Goal: Task Accomplishment & Management: Complete application form

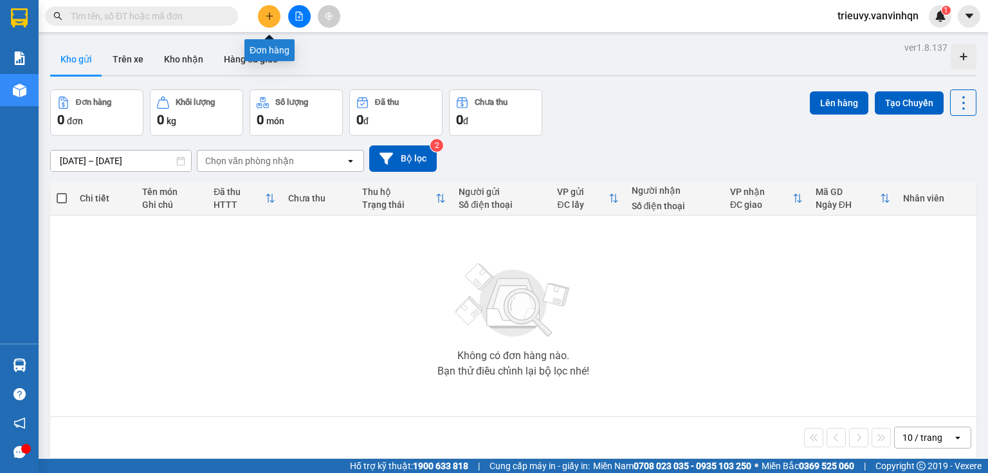
click at [269, 26] on button at bounding box center [269, 16] width 23 height 23
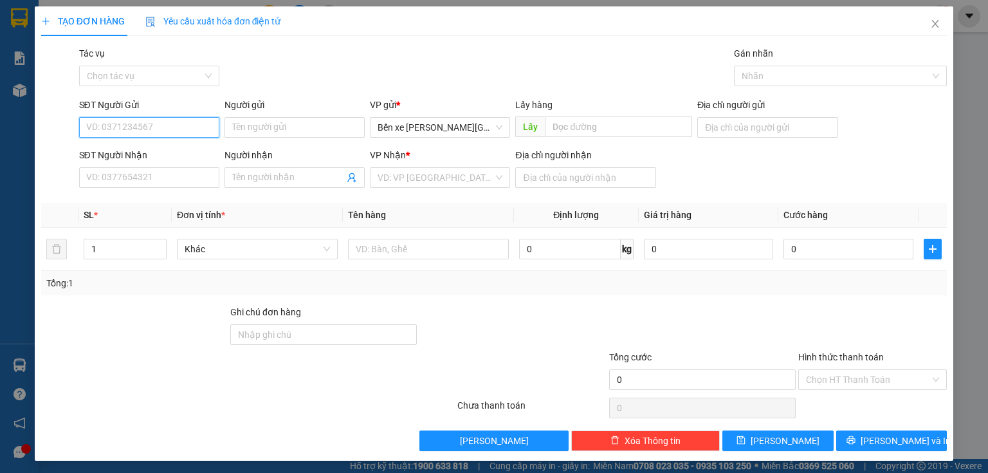
click at [129, 127] on input "SĐT Người Gửi" at bounding box center [149, 127] width 140 height 21
click at [135, 154] on div "0947157007" at bounding box center [147, 153] width 123 height 14
type input "0947157007"
type input "bxqn"
type input "0905247980"
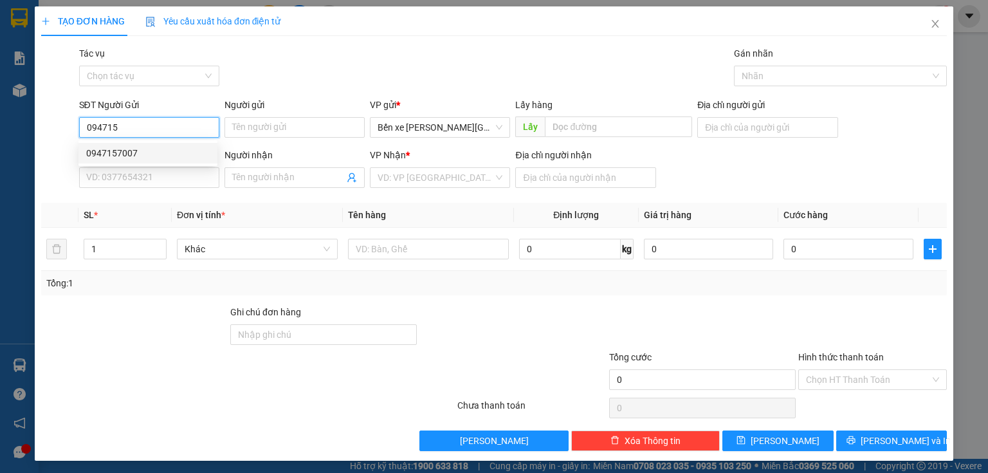
type input "thủy"
type input "phu my"
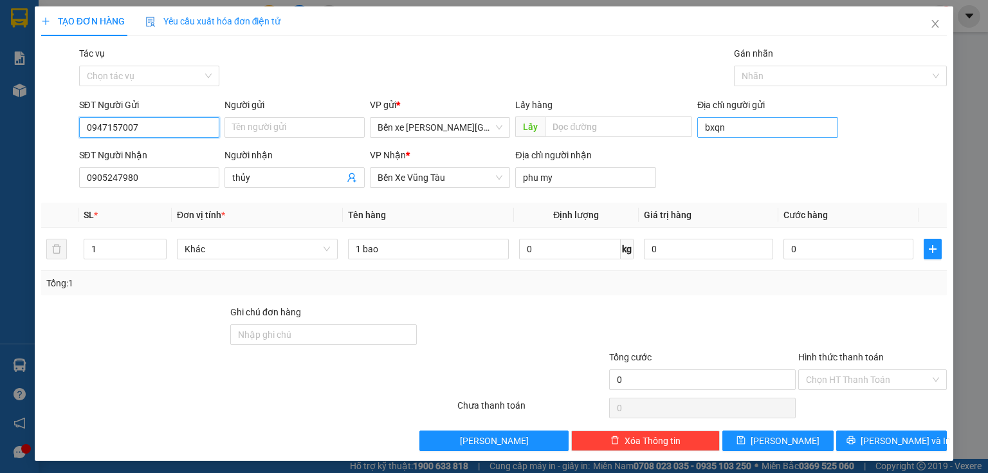
type input "0947157007"
click at [729, 129] on input "bxqn" at bounding box center [767, 127] width 140 height 21
click at [729, 129] on input "Địa chỉ người gửi" at bounding box center [767, 127] width 140 height 21
type input "BXQN"
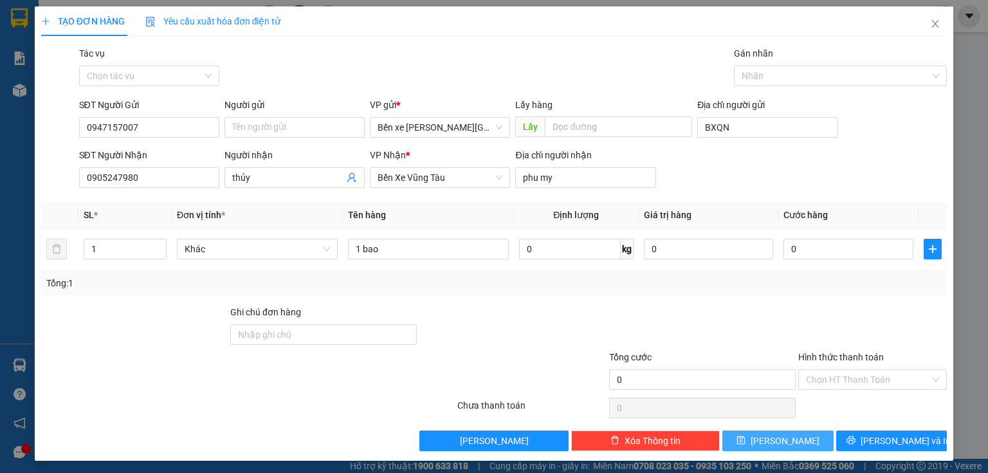
click at [754, 447] on button "[PERSON_NAME]" at bounding box center [777, 440] width 111 height 21
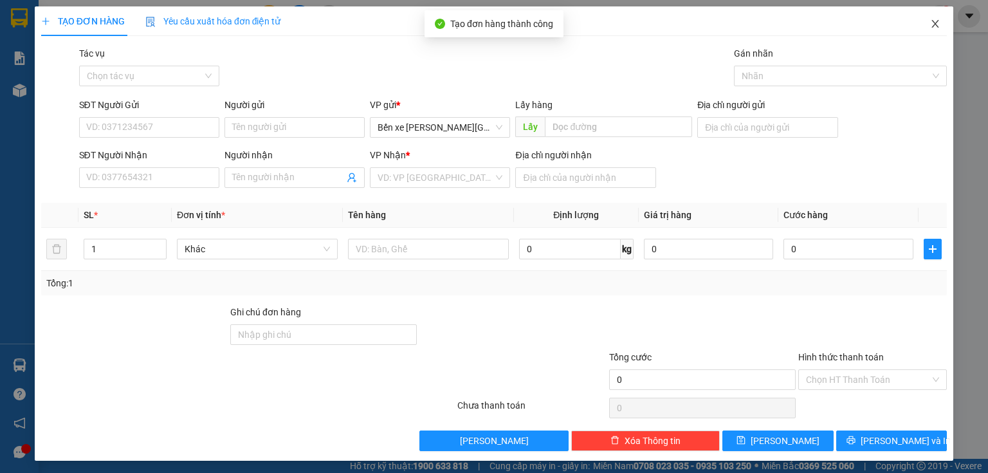
click at [919, 32] on span "Close" at bounding box center [935, 24] width 36 height 36
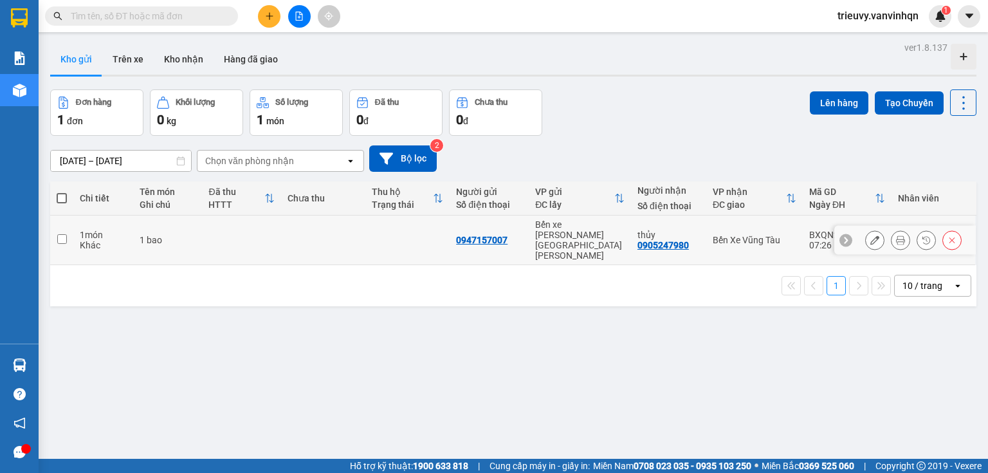
click at [208, 232] on td at bounding box center [241, 240] width 79 height 50
checkbox input "true"
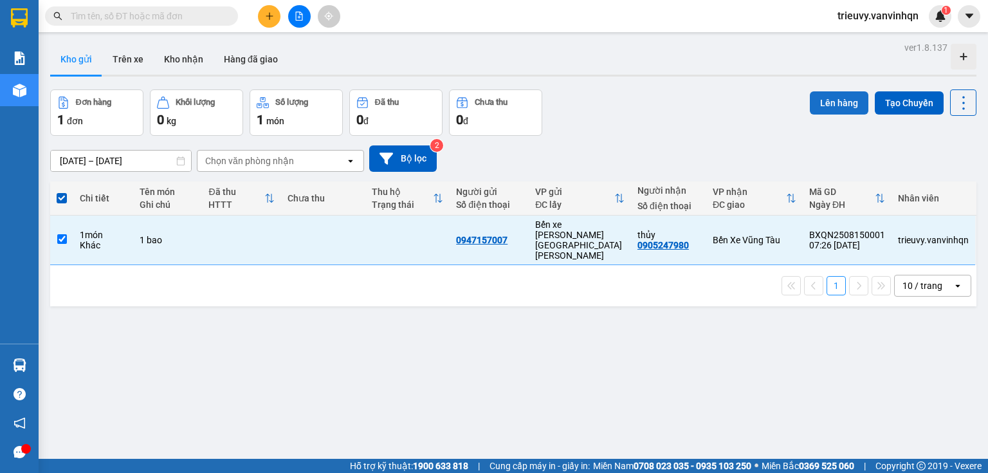
click at [818, 103] on button "Lên hàng" at bounding box center [839, 102] width 59 height 23
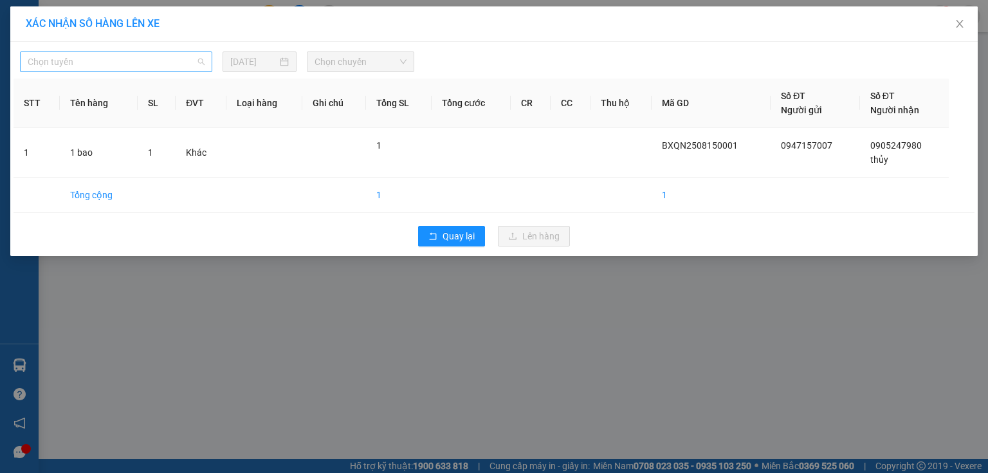
click at [192, 67] on span "Chọn tuyến" at bounding box center [116, 61] width 177 height 19
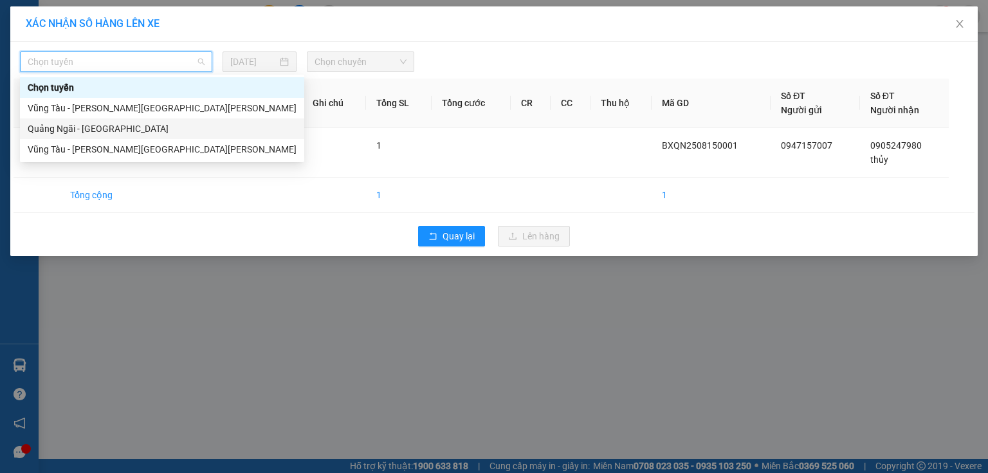
click at [109, 129] on div "Quảng Ngãi - [GEOGRAPHIC_DATA]" at bounding box center [162, 129] width 269 height 14
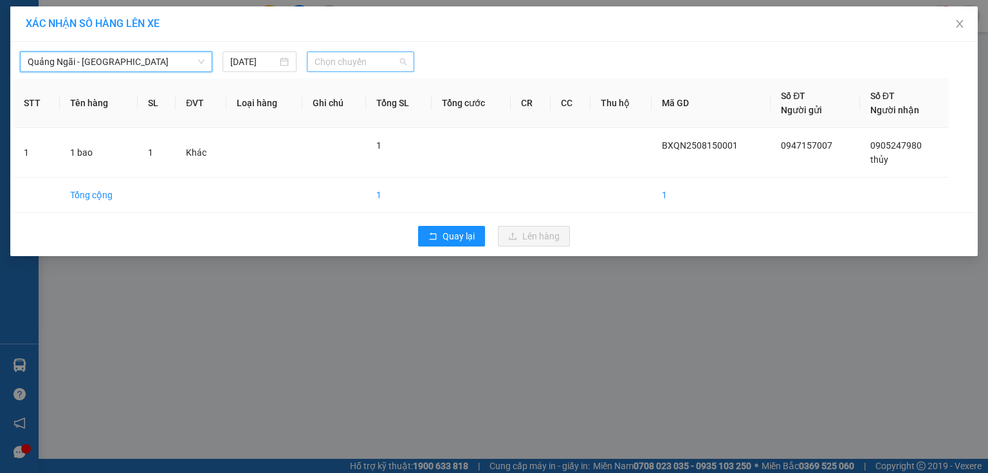
click at [383, 60] on span "Chọn chuyến" at bounding box center [360, 61] width 93 height 19
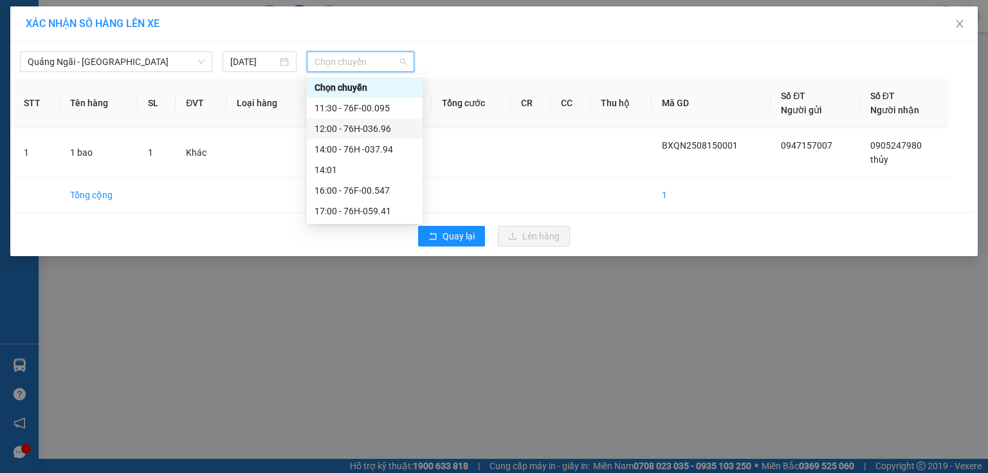
click at [381, 126] on div "12:00 - 76H-036.96" at bounding box center [364, 129] width 100 height 14
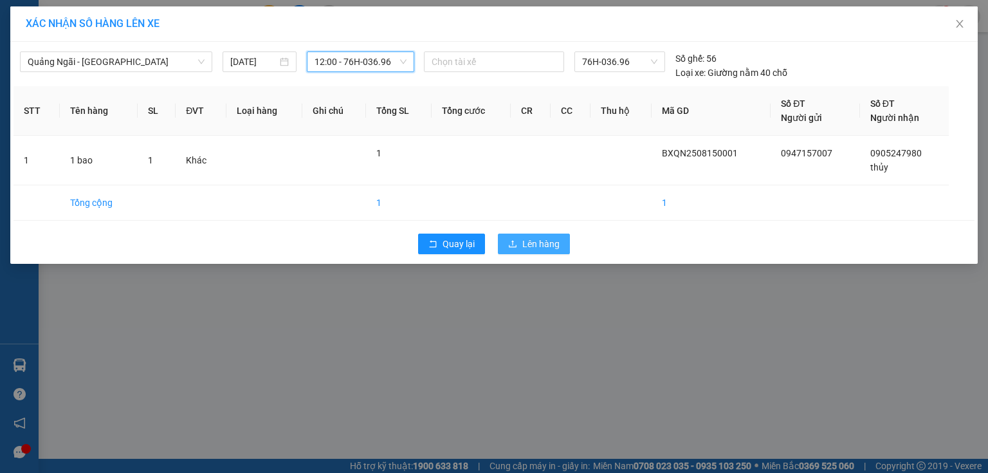
click at [520, 239] on button "Lên hàng" at bounding box center [534, 243] width 72 height 21
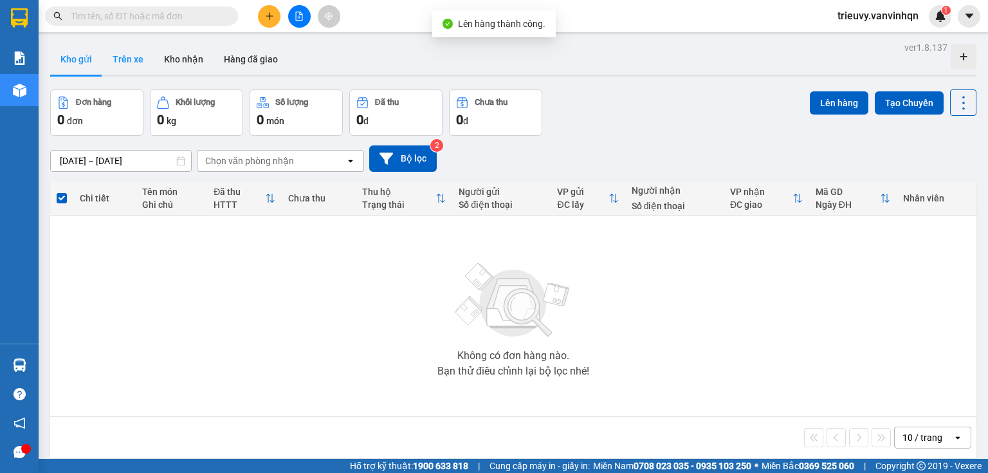
click at [128, 68] on button "Trên xe" at bounding box center [127, 59] width 51 height 31
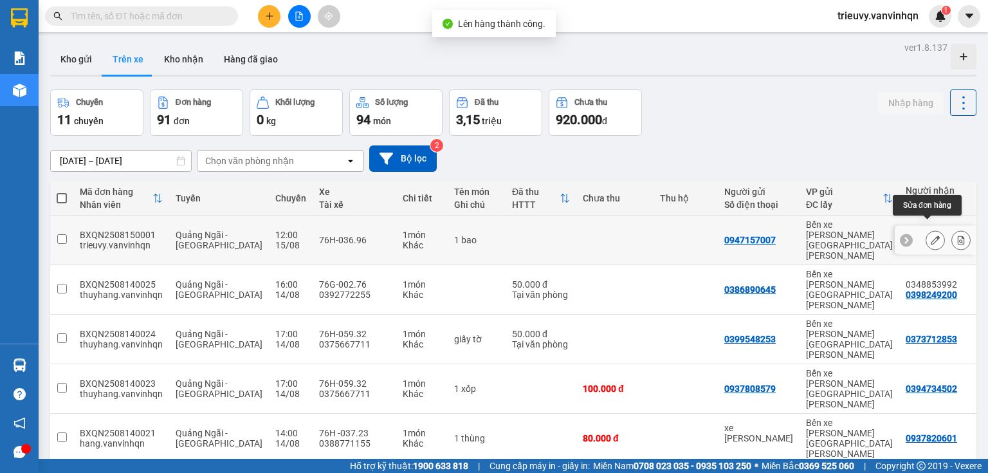
click at [931, 235] on icon at bounding box center [935, 239] width 9 height 9
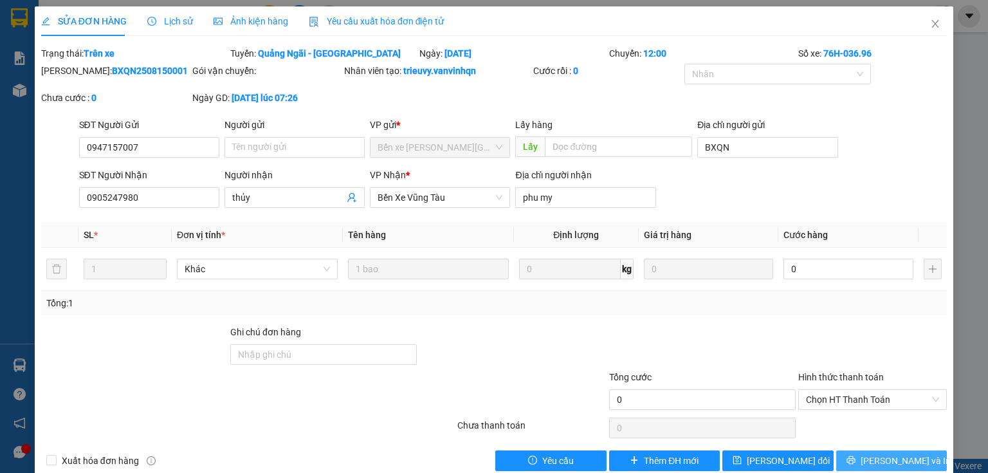
click at [869, 455] on button "[PERSON_NAME] và In" at bounding box center [891, 460] width 111 height 21
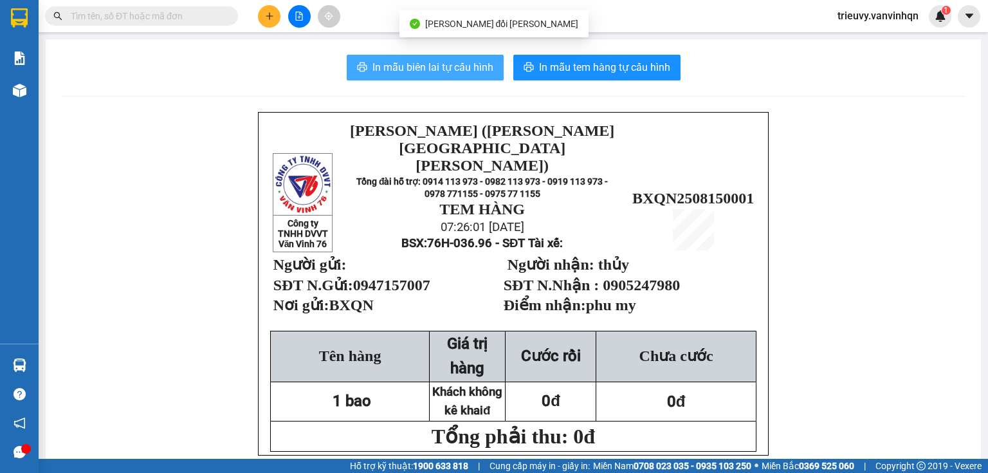
click at [472, 70] on span "In mẫu biên lai tự cấu hình" at bounding box center [432, 67] width 121 height 16
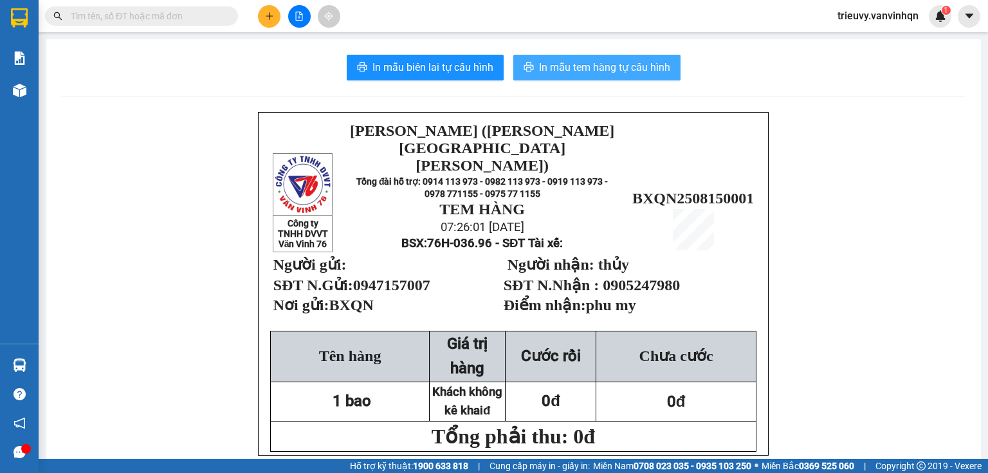
click at [527, 62] on icon "printer" at bounding box center [528, 67] width 10 height 10
click at [265, 19] on icon "plus" at bounding box center [269, 16] width 9 height 9
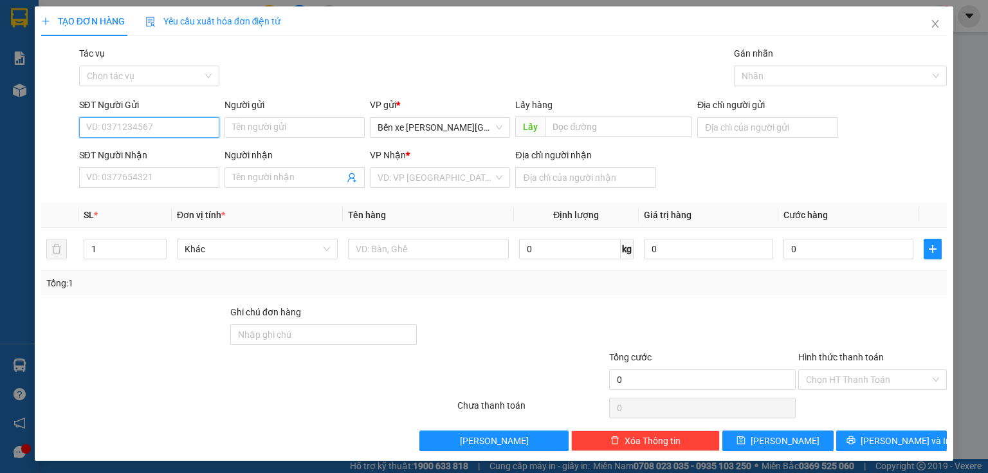
click at [142, 125] on input "SĐT Người Gửi" at bounding box center [149, 127] width 140 height 21
type input "0905048101"
click at [136, 149] on div "0905048101 - c [PERSON_NAME]" at bounding box center [152, 153] width 133 height 14
type input "c linh"
type input "BXQN"
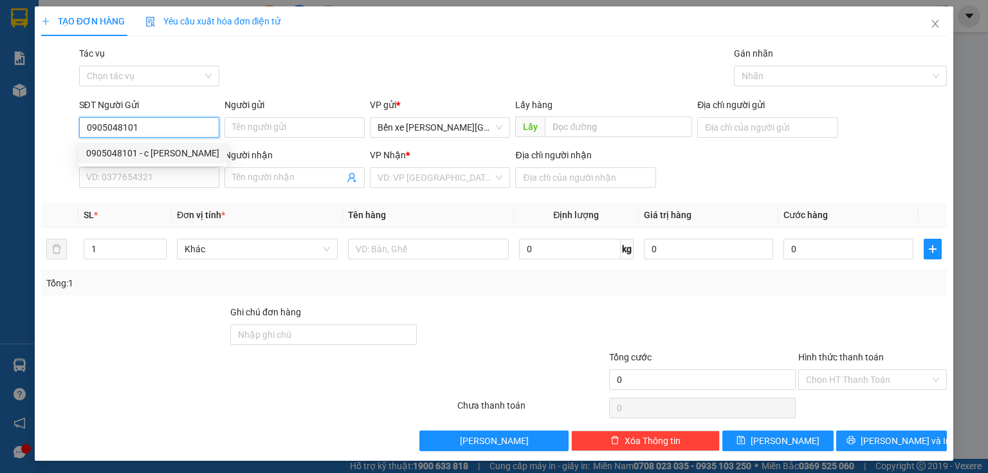
type input "0907122776"
type input "bxe vtau"
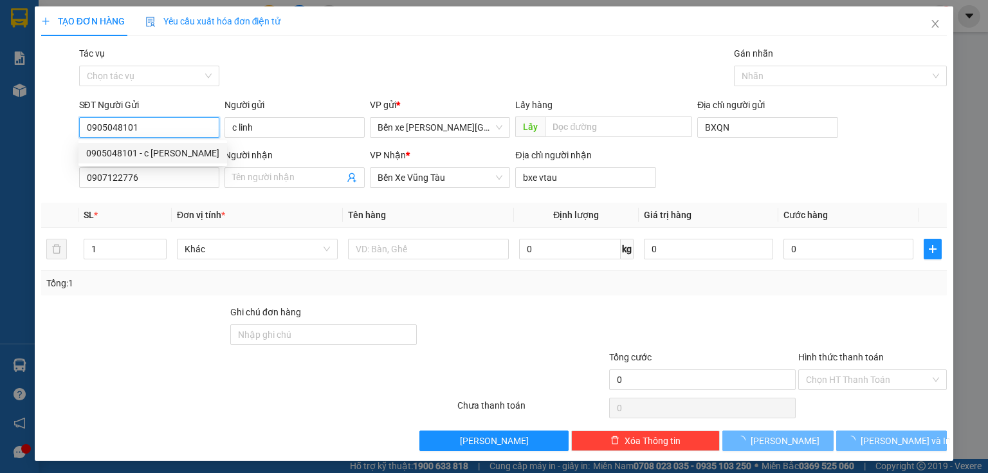
type input "50.000"
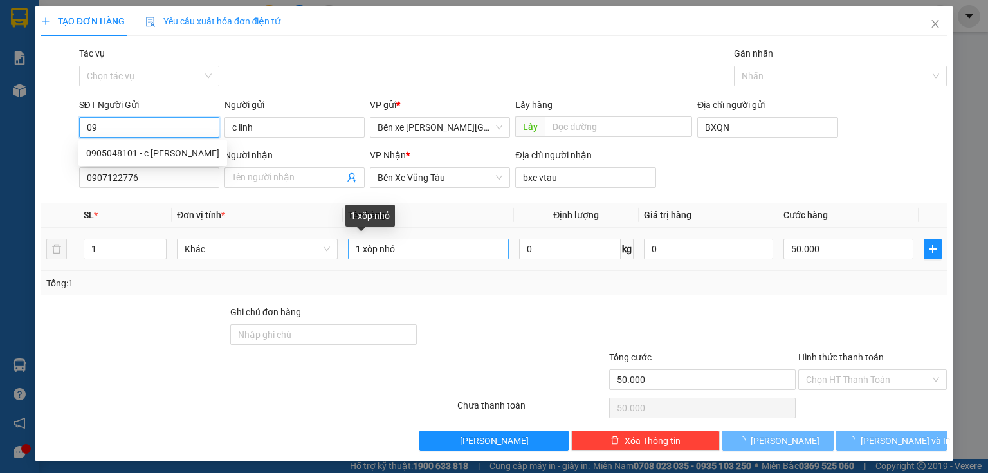
type input "0"
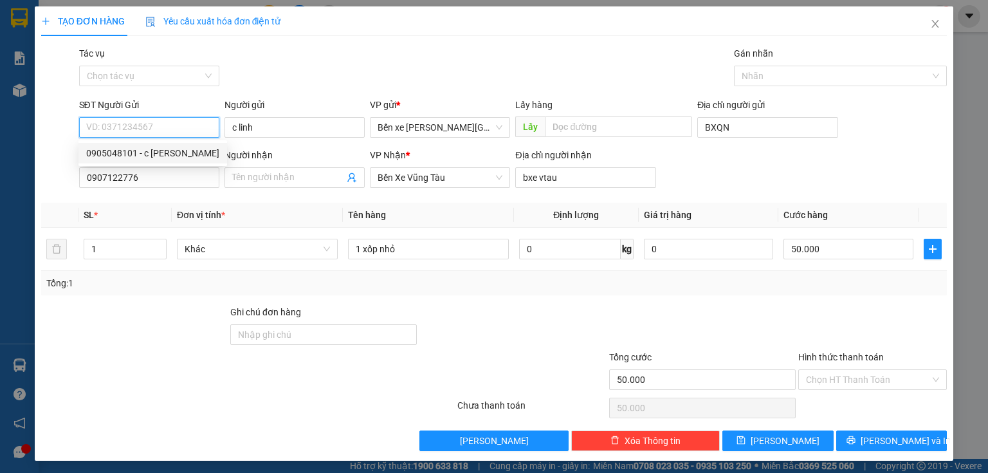
click at [185, 155] on div "0905048101 - c [PERSON_NAME]" at bounding box center [152, 153] width 133 height 14
type input "0905048101"
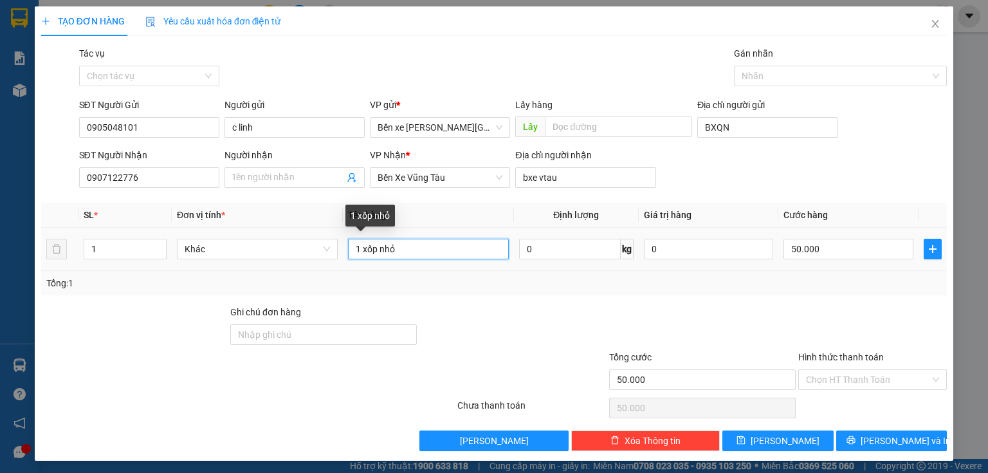
click at [405, 248] on input "1 xốp nhỏ" at bounding box center [428, 249] width 161 height 21
type input "1"
type input "1t giấy"
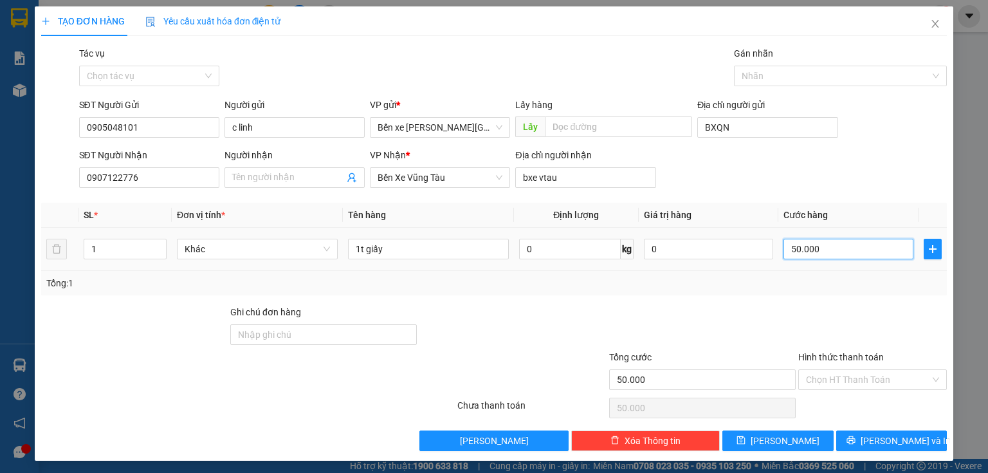
click at [834, 248] on input "50.000" at bounding box center [848, 249] width 130 height 21
type input "0"
type input "7"
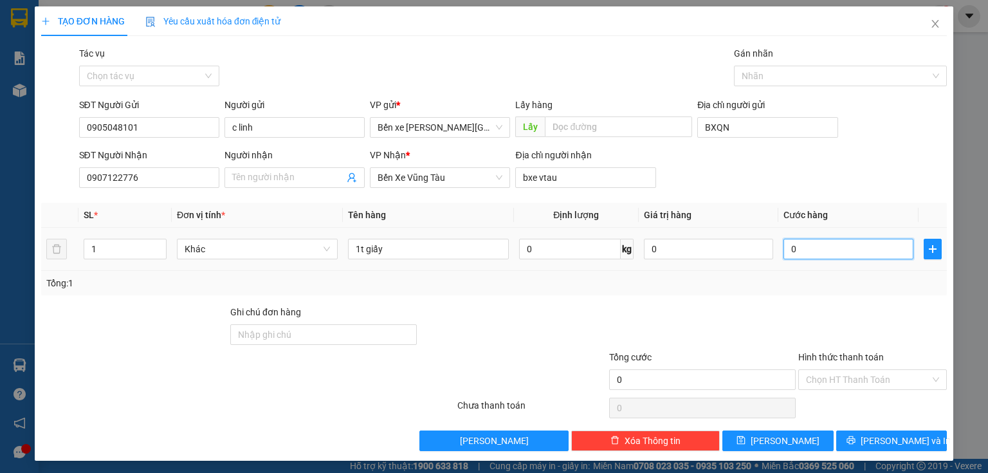
type input "7"
type input "07"
type input "70"
click at [798, 383] on div "Chọn HT Thanh Toán" at bounding box center [872, 379] width 149 height 21
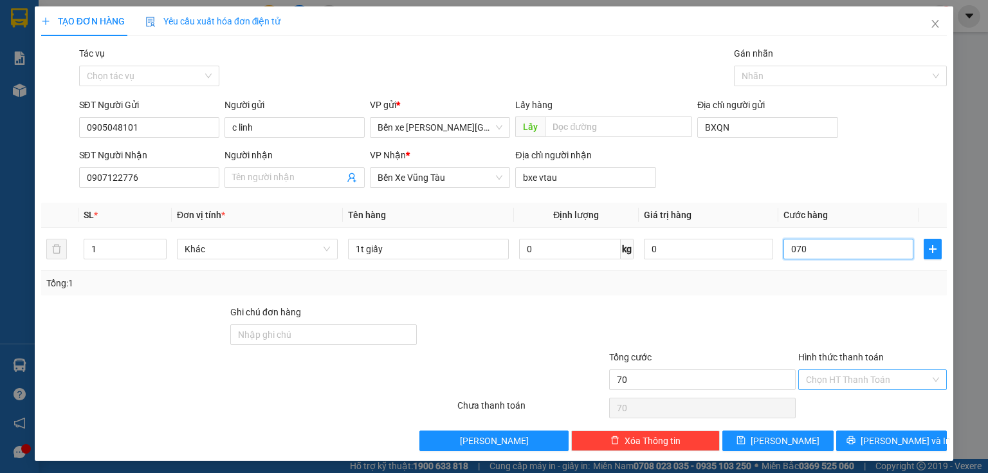
type input "070"
type input "70.000"
click at [826, 250] on input "70.000" at bounding box center [848, 249] width 130 height 21
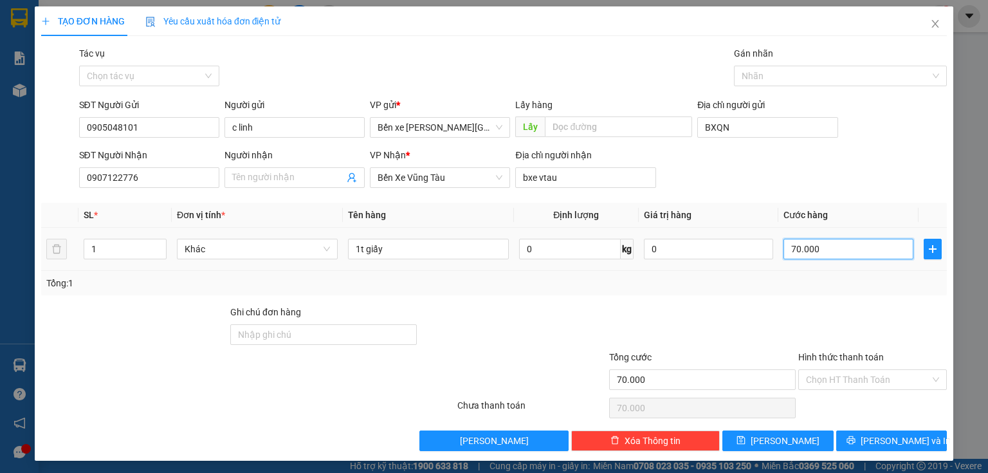
type input "0"
type input "5"
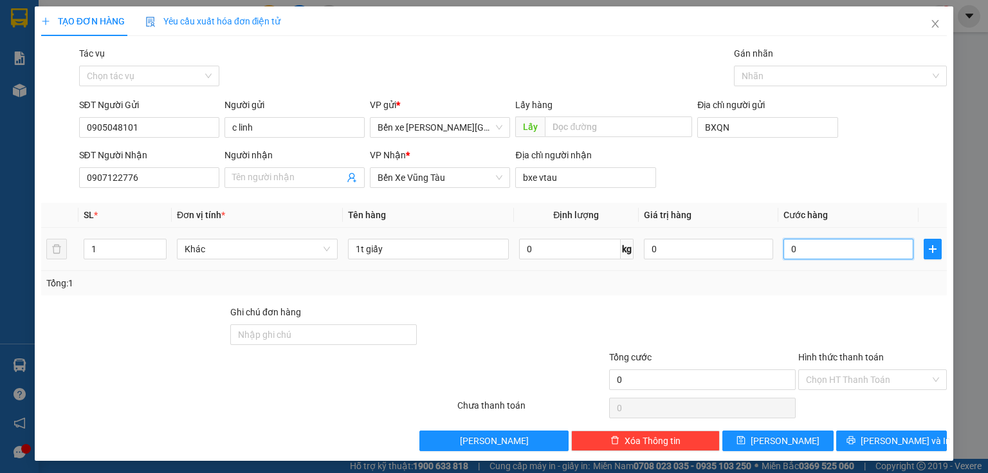
type input "05"
type input "50"
type input "050"
type input "50.000"
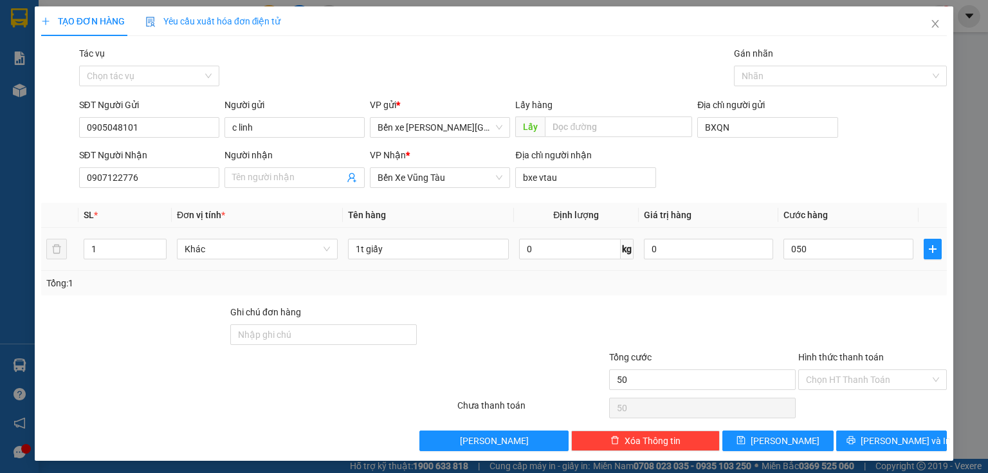
type input "50.000"
click at [823, 296] on div "Transit Pickup Surcharge Ids Transit Deliver Surcharge Ids Transit Deliver Surc…" at bounding box center [493, 248] width 905 height 405
click at [843, 370] on input "Hình thức thanh toán" at bounding box center [868, 379] width 124 height 19
drag, startPoint x: 846, startPoint y: 392, endPoint x: 844, endPoint y: 404, distance: 12.5
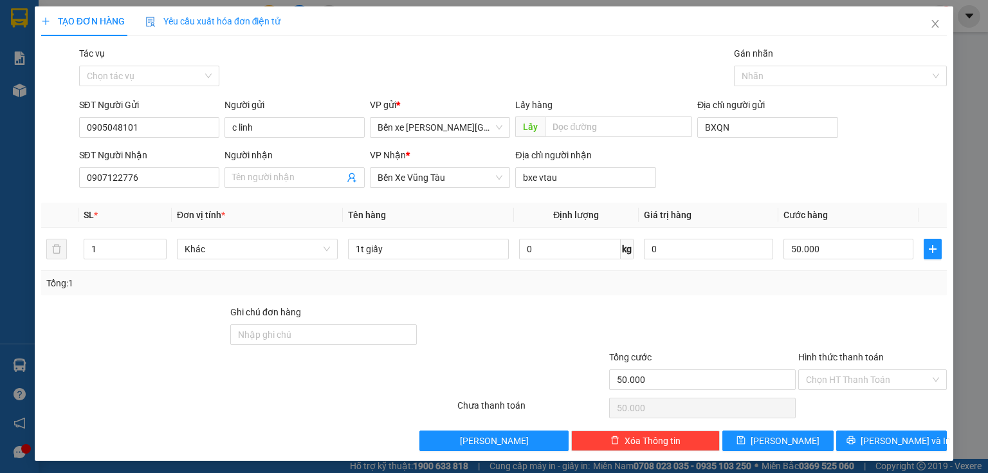
click at [844, 401] on div "Transit Pickup Surcharge Ids Transit Deliver Surcharge Ids Transit Deliver Surc…" at bounding box center [493, 248] width 905 height 405
click at [844, 404] on div "Chọn HT Thanh Toán" at bounding box center [872, 408] width 151 height 26
click at [843, 380] on input "Hình thức thanh toán" at bounding box center [868, 379] width 124 height 19
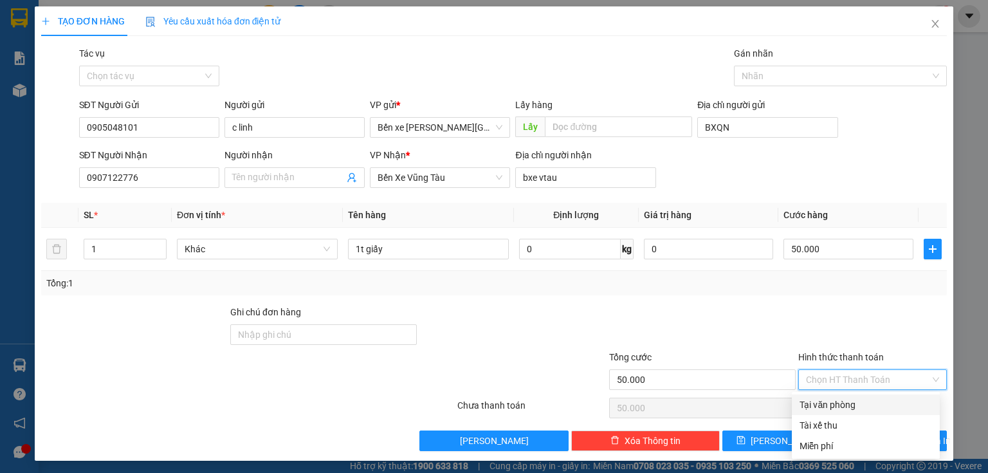
drag, startPoint x: 841, startPoint y: 401, endPoint x: 794, endPoint y: 426, distance: 53.5
click at [841, 401] on div "Tại văn phòng" at bounding box center [865, 404] width 132 height 14
type input "0"
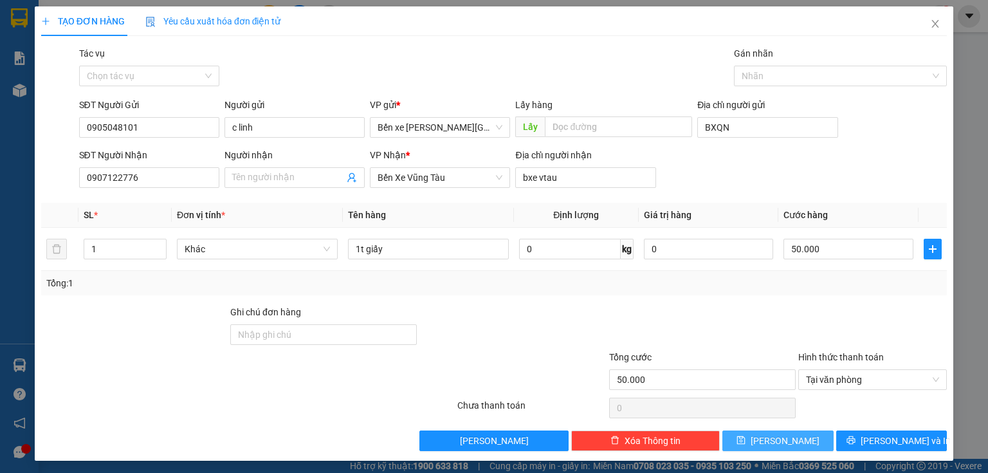
click at [786, 435] on button "[PERSON_NAME]" at bounding box center [777, 440] width 111 height 21
type input "0"
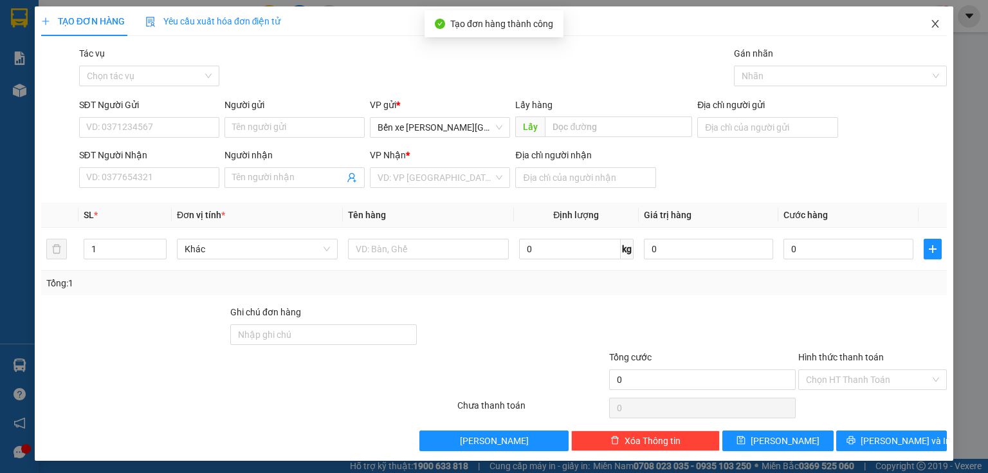
click at [920, 26] on span "Close" at bounding box center [935, 24] width 36 height 36
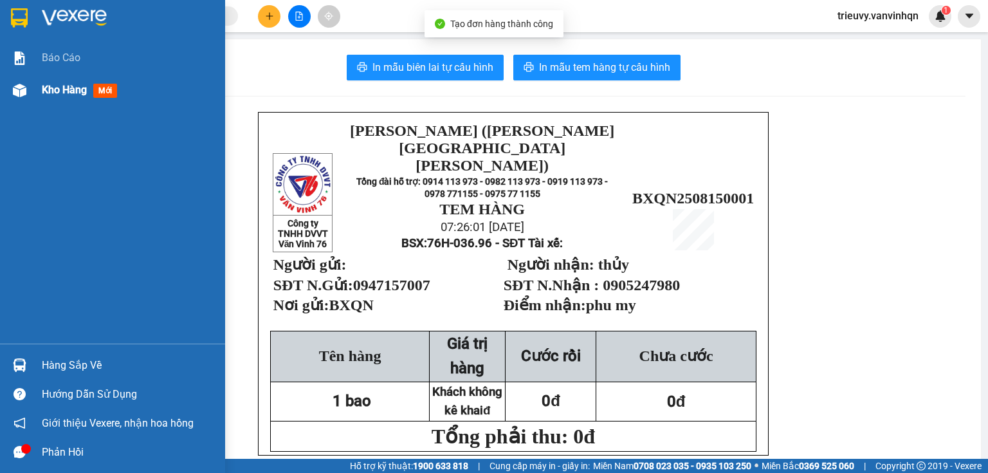
click at [49, 87] on span "Kho hàng" at bounding box center [64, 90] width 45 height 12
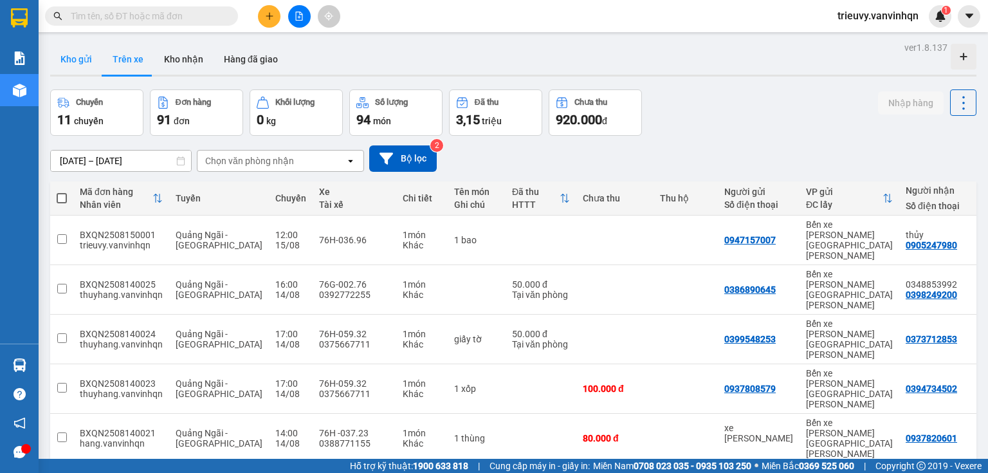
click at [90, 58] on button "Kho gửi" at bounding box center [76, 59] width 52 height 31
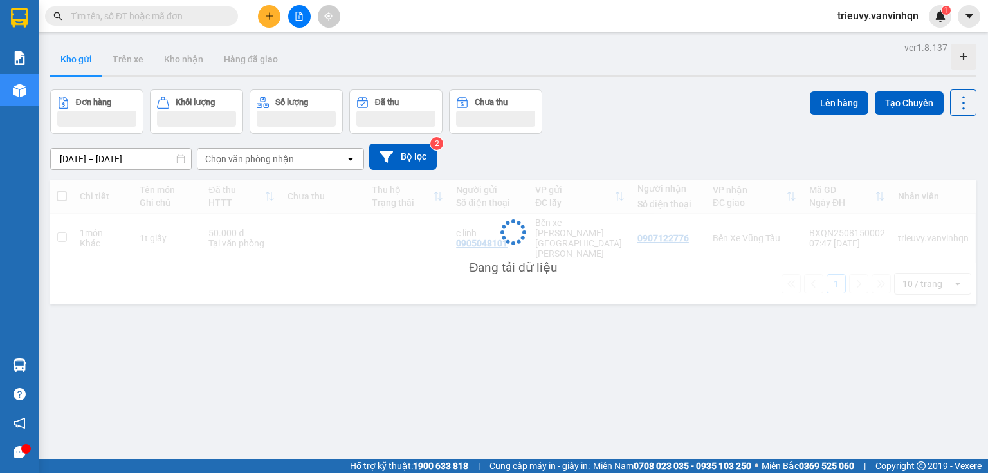
click at [152, 233] on div "1t giấy" at bounding box center [168, 238] width 56 height 10
checkbox input "true"
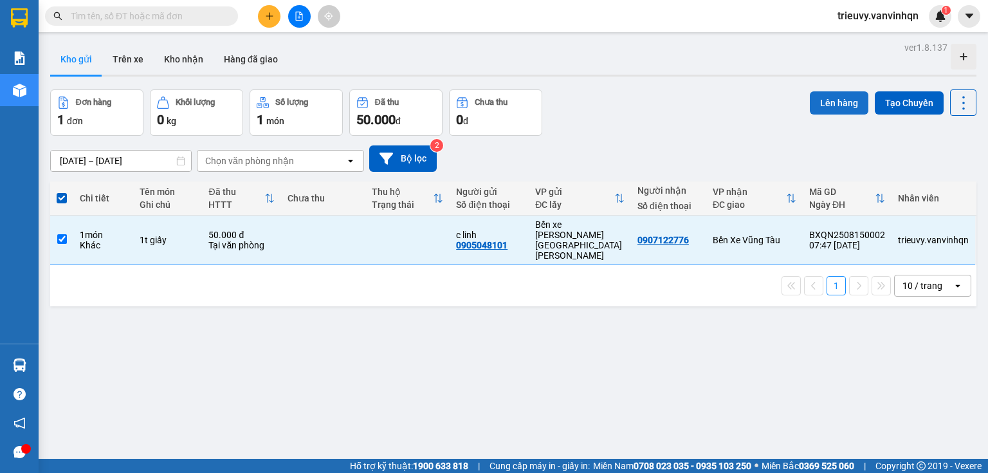
click at [827, 105] on button "Lên hàng" at bounding box center [839, 102] width 59 height 23
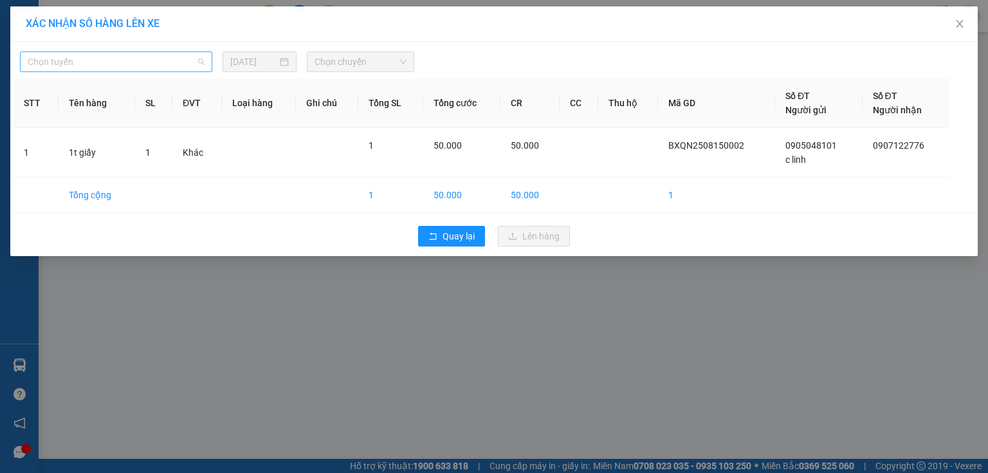
click at [140, 55] on span "Chọn tuyến" at bounding box center [116, 61] width 177 height 19
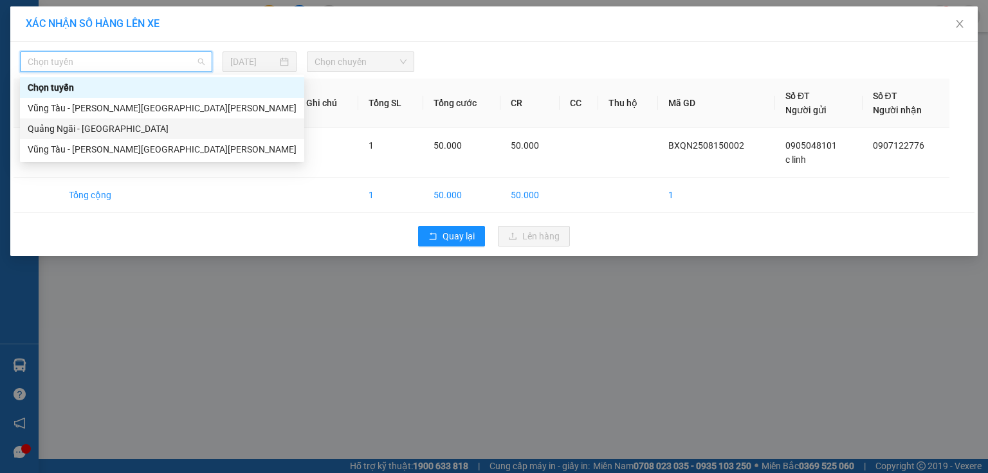
click at [95, 131] on div "Quảng Ngãi - [GEOGRAPHIC_DATA]" at bounding box center [162, 129] width 269 height 14
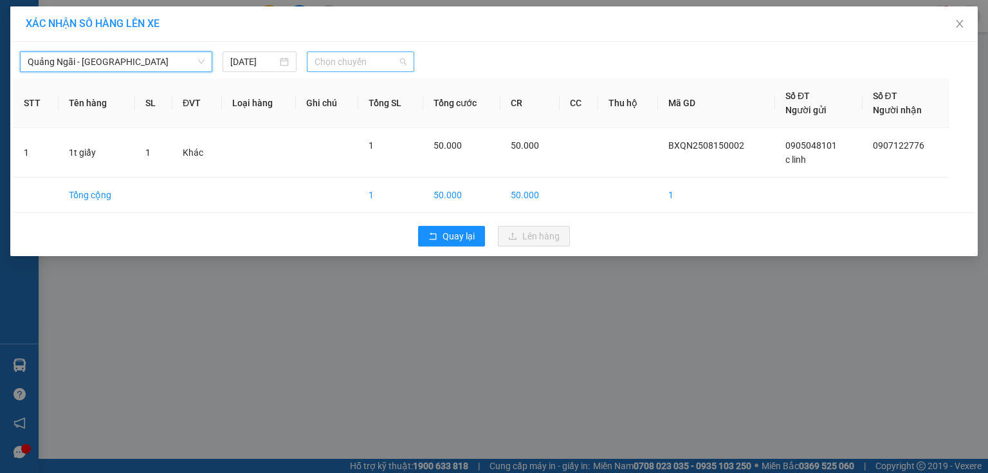
click at [348, 64] on span "Chọn chuyến" at bounding box center [360, 61] width 93 height 19
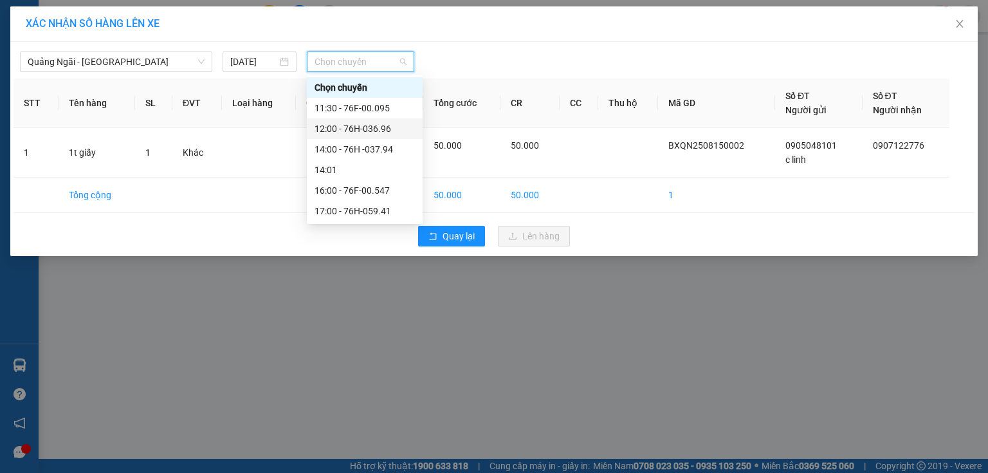
click at [387, 132] on div "12:00 - 76H-036.96" at bounding box center [364, 129] width 100 height 14
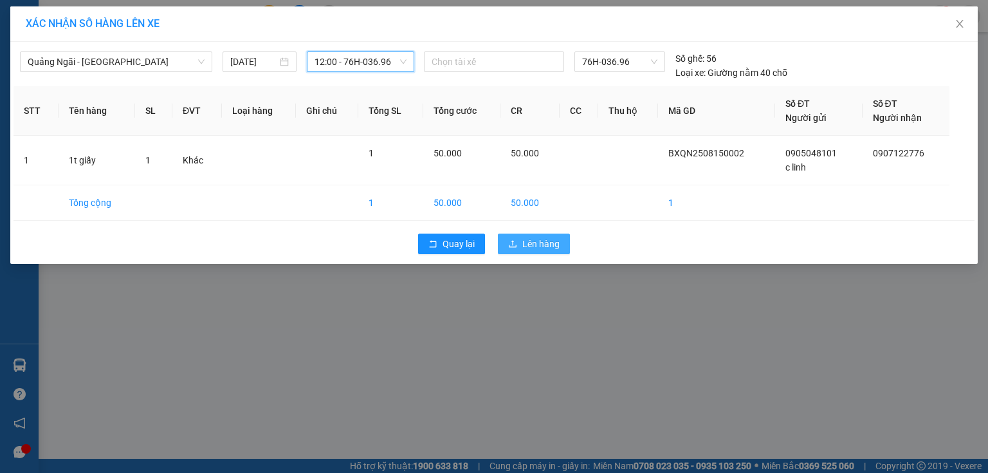
click at [511, 239] on icon "upload" at bounding box center [512, 243] width 9 height 9
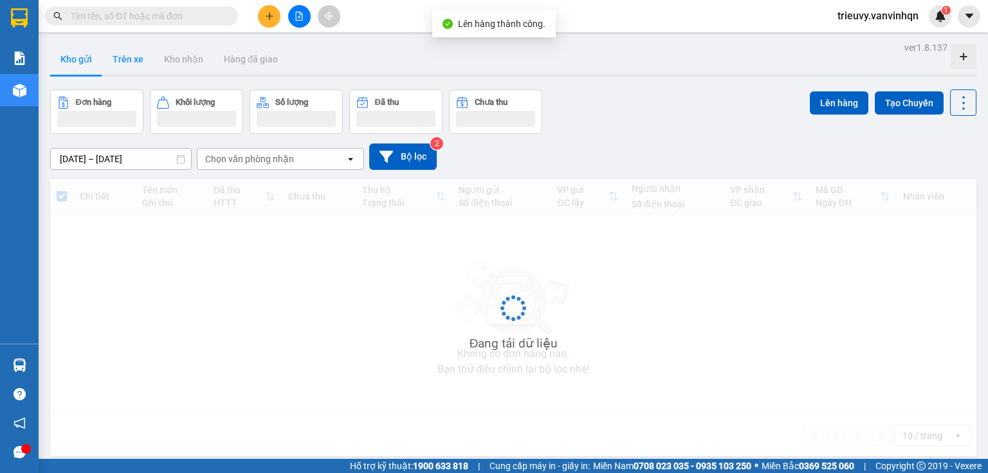
click at [133, 61] on button "Trên xe" at bounding box center [127, 59] width 51 height 31
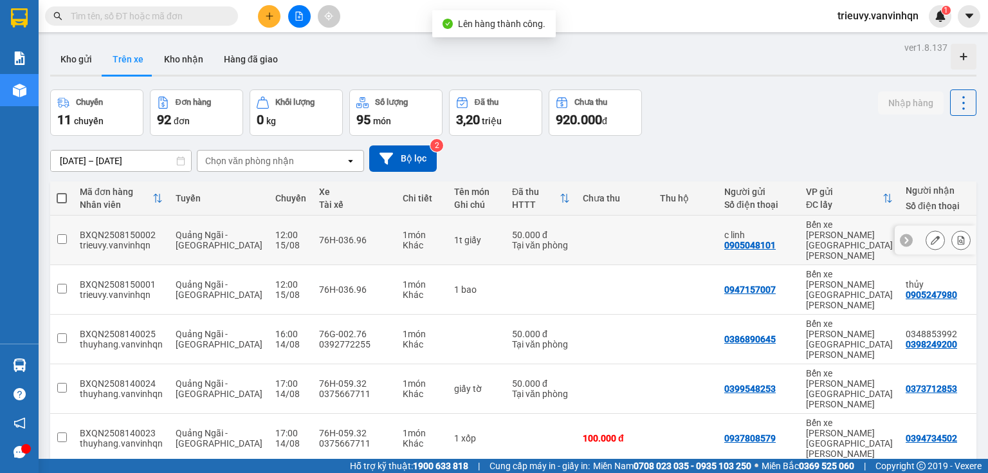
click at [926, 229] on button at bounding box center [935, 240] width 18 height 23
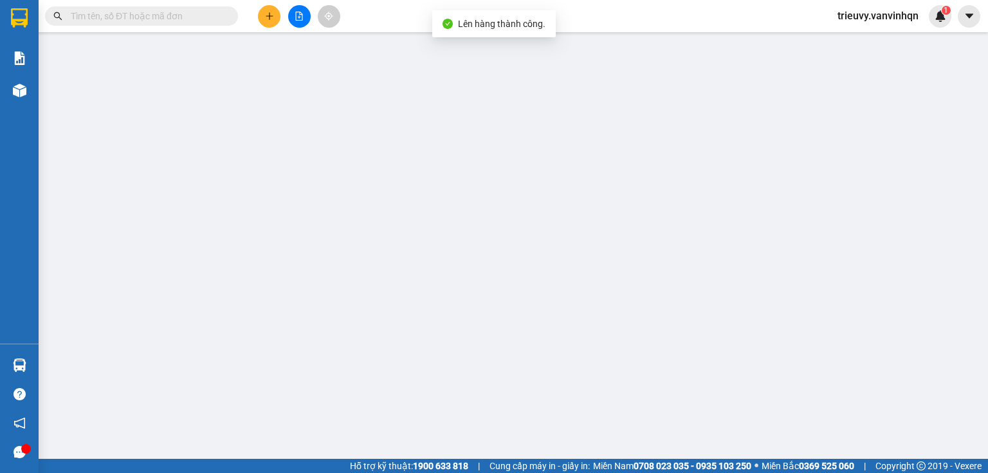
type input "0905048101"
type input "c linh"
type input "BXQN"
type input "0907122776"
type input "bxe vtau"
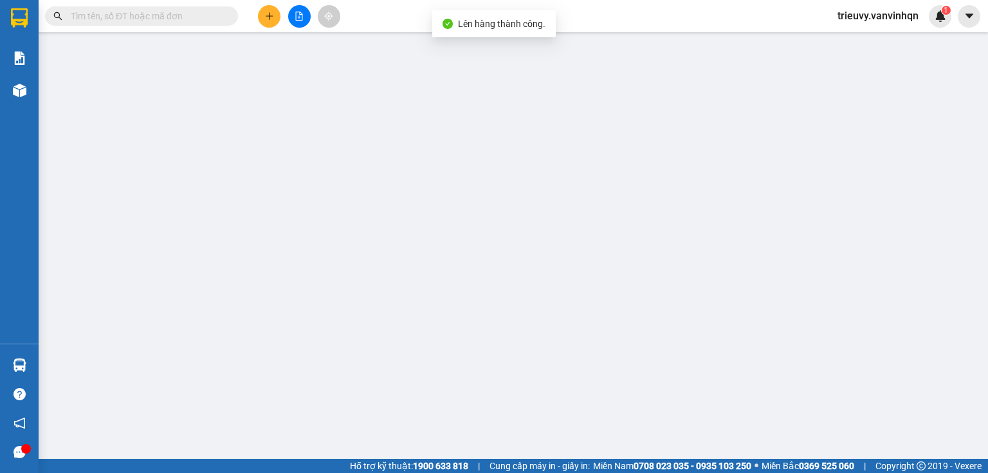
type input "50.000"
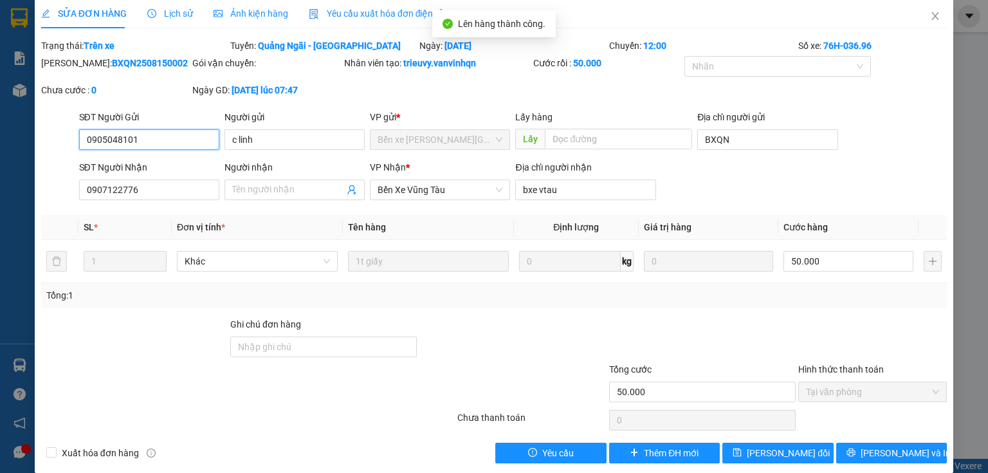
scroll to position [22, 0]
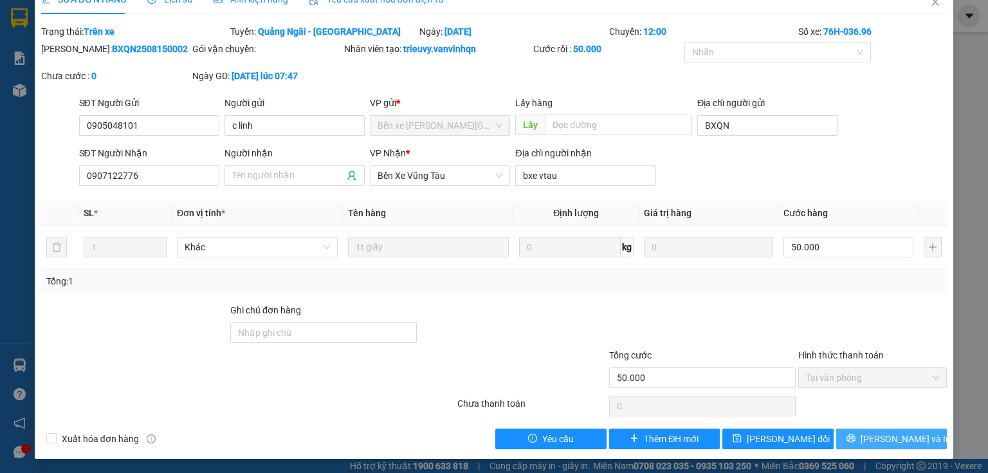
click at [904, 437] on span "[PERSON_NAME] và In" at bounding box center [905, 439] width 90 height 14
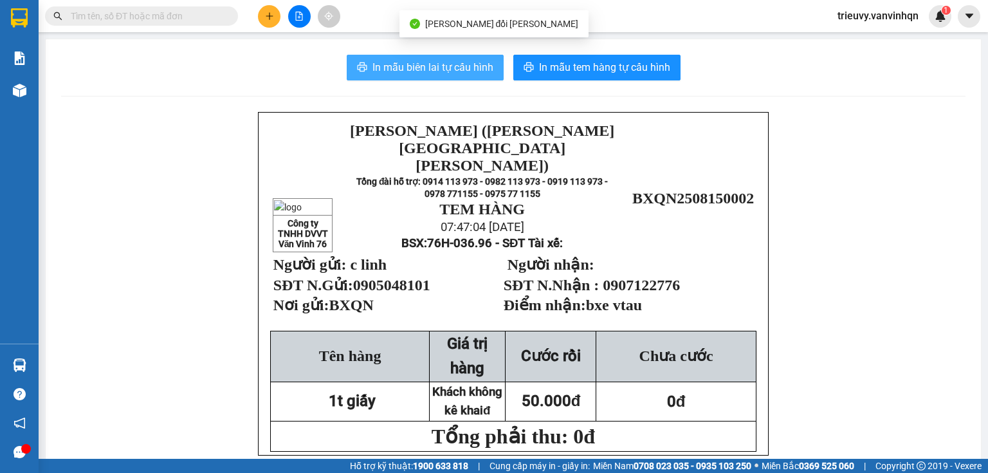
click at [473, 64] on span "In mẫu biên lai tự cấu hình" at bounding box center [432, 67] width 121 height 16
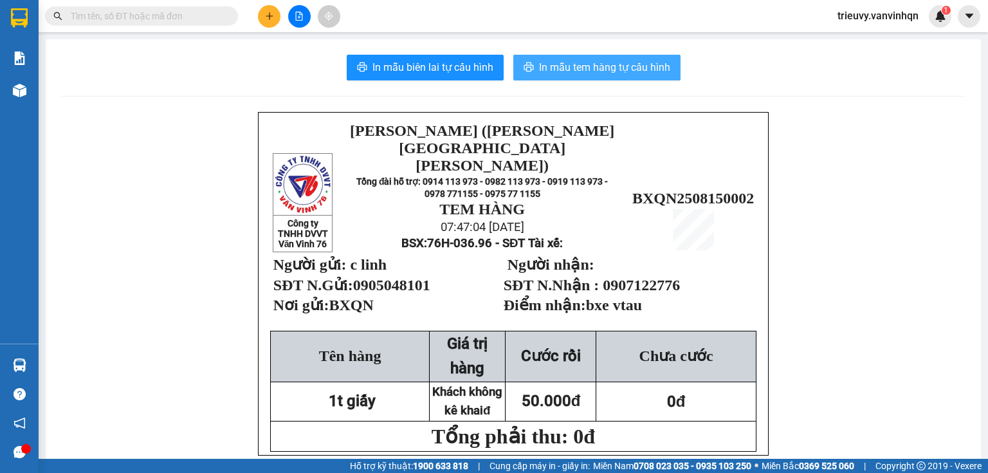
click at [554, 62] on span "In mẫu tem hàng tự cấu hình" at bounding box center [604, 67] width 131 height 16
click at [215, 13] on input "text" at bounding box center [147, 16] width 152 height 14
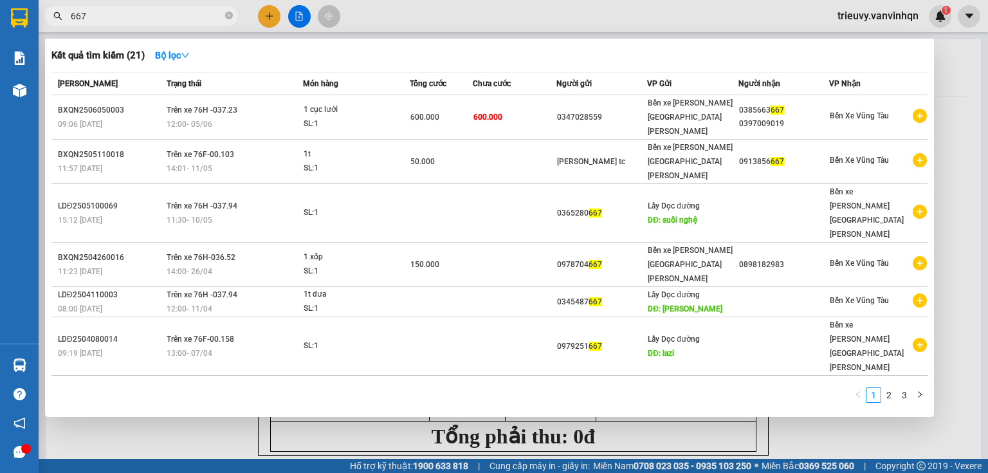
type input "667"
click at [228, 15] on icon "close-circle" at bounding box center [229, 16] width 8 height 8
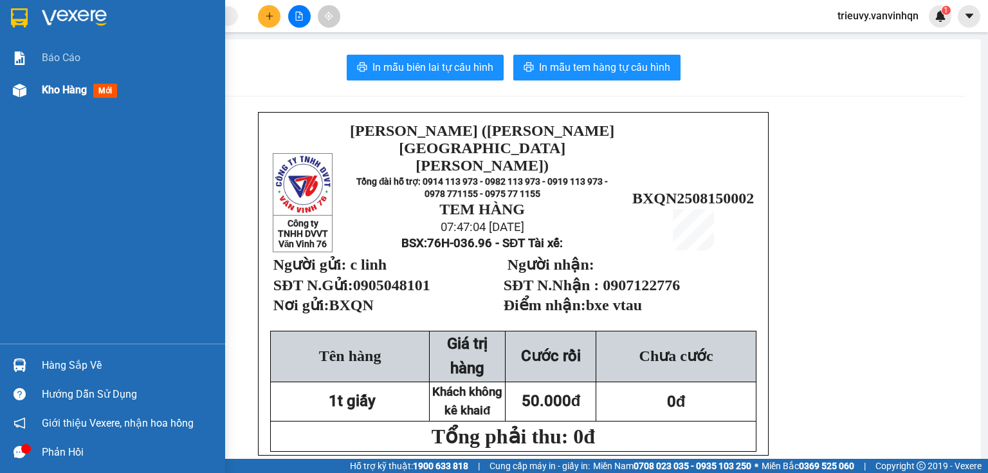
click at [24, 86] on img at bounding box center [20, 91] width 14 height 14
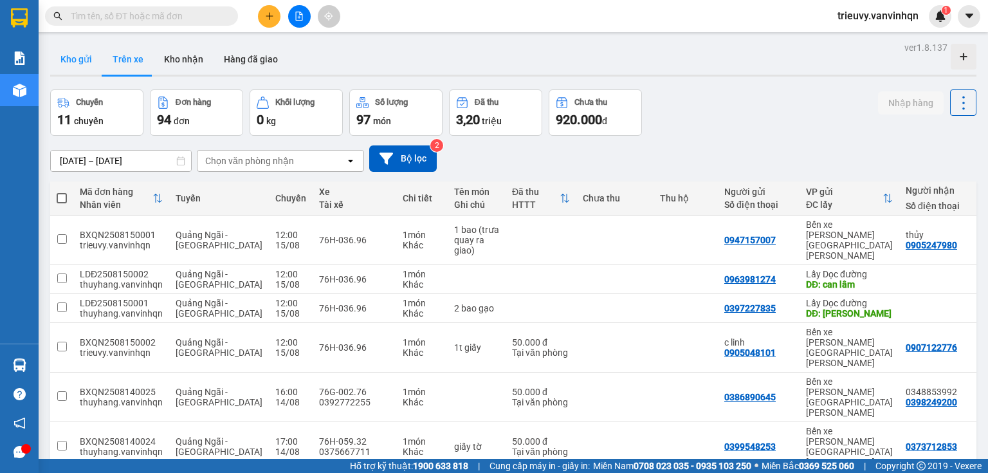
click at [71, 58] on button "Kho gửi" at bounding box center [76, 59] width 52 height 31
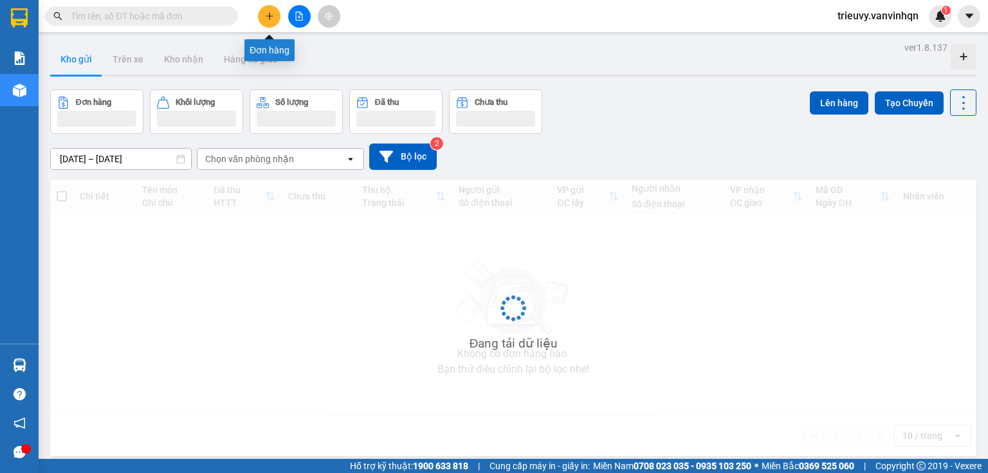
click at [272, 22] on button at bounding box center [269, 16] width 23 height 23
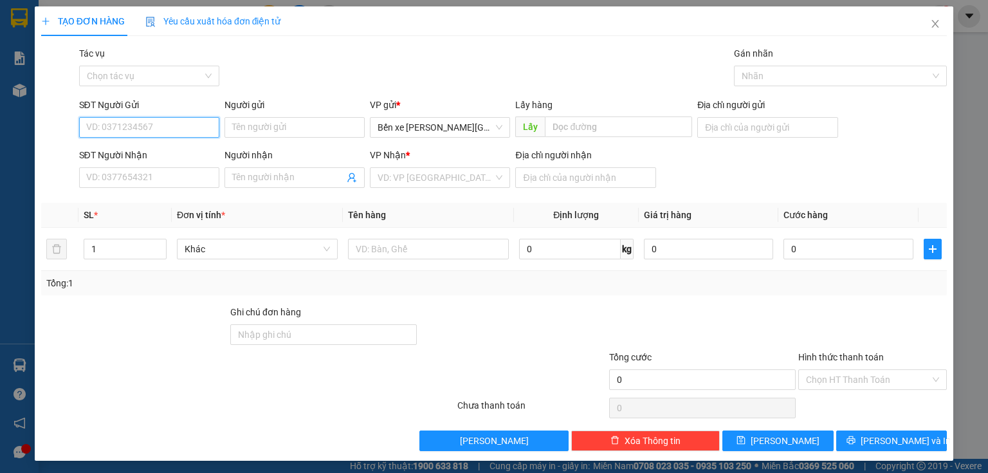
click at [141, 123] on input "SĐT Người Gửi" at bounding box center [149, 127] width 140 height 21
click at [141, 150] on div "0983132708" at bounding box center [147, 153] width 123 height 14
type input "0983132708"
type input "bxqn"
type input "0969884858"
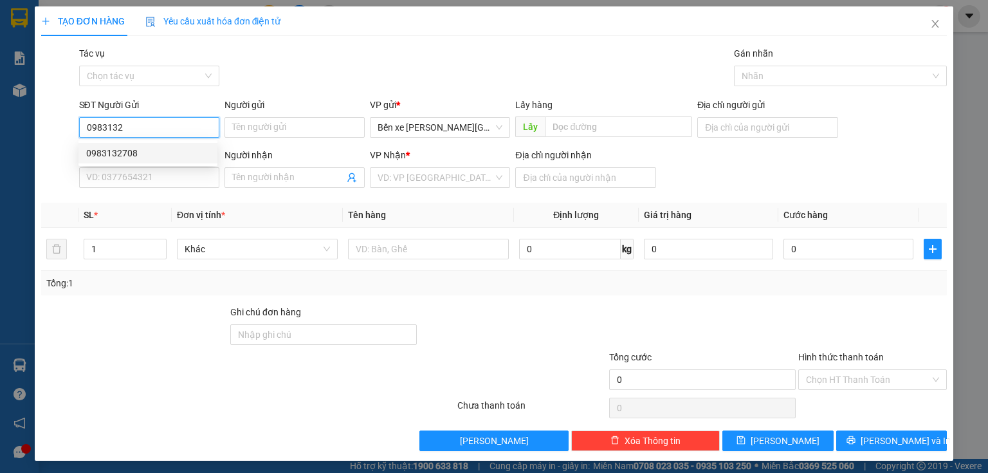
type input "0836327272"
type input "vx hách dịch"
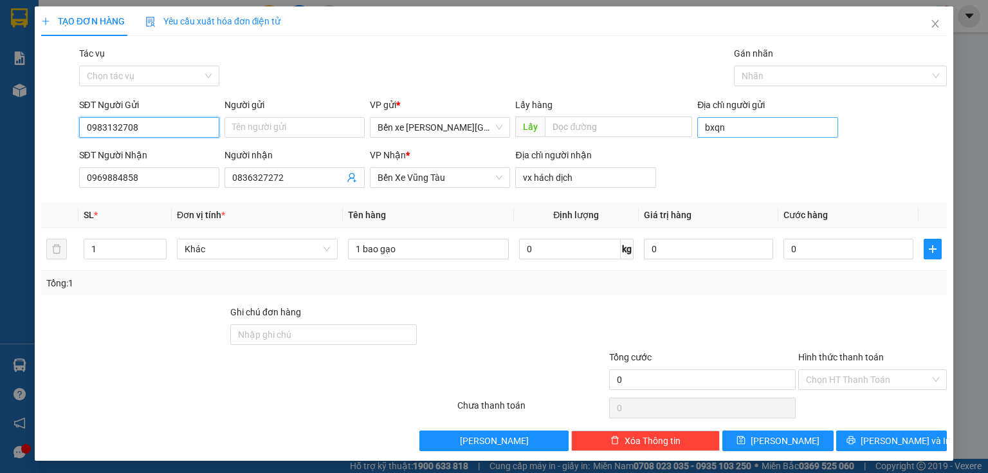
type input "0983132708"
click at [732, 131] on input "bxqn" at bounding box center [767, 127] width 140 height 21
type input "BXQN"
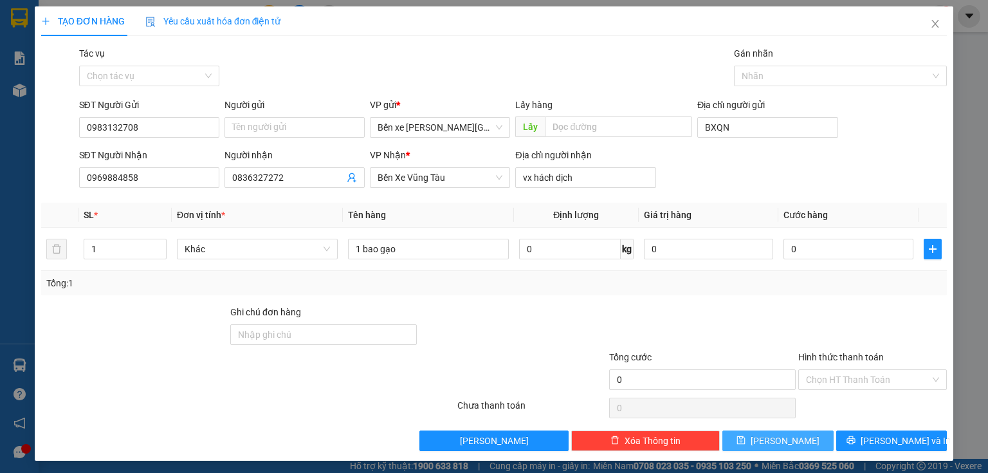
click at [772, 436] on span "[PERSON_NAME]" at bounding box center [785, 440] width 69 height 14
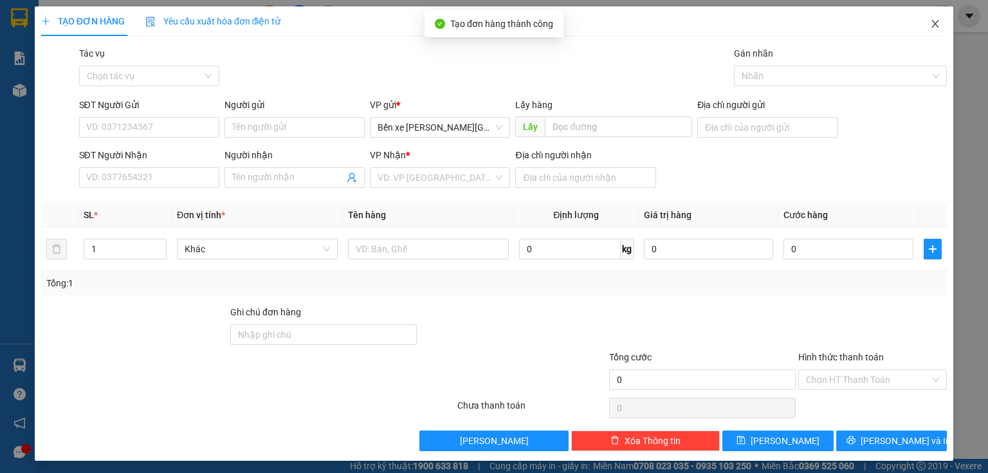
click at [930, 29] on icon "close" at bounding box center [935, 24] width 10 height 10
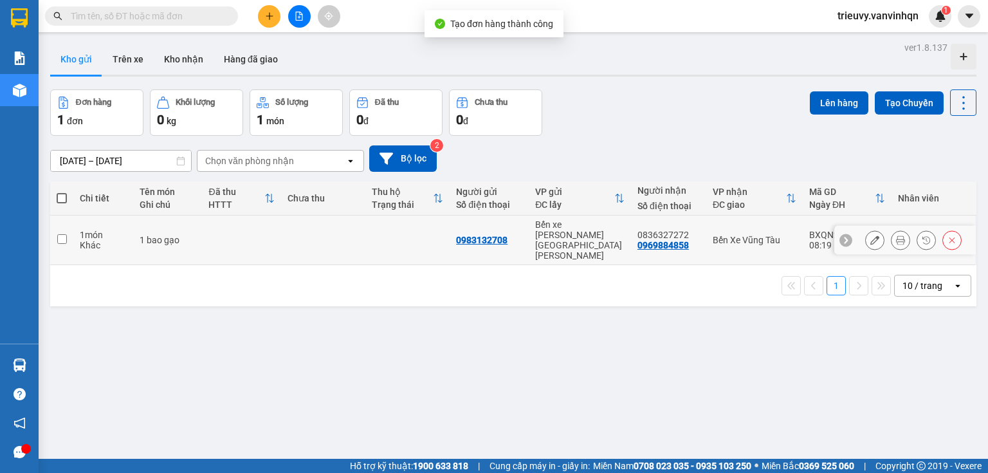
click at [291, 222] on td at bounding box center [323, 240] width 84 height 50
checkbox input "true"
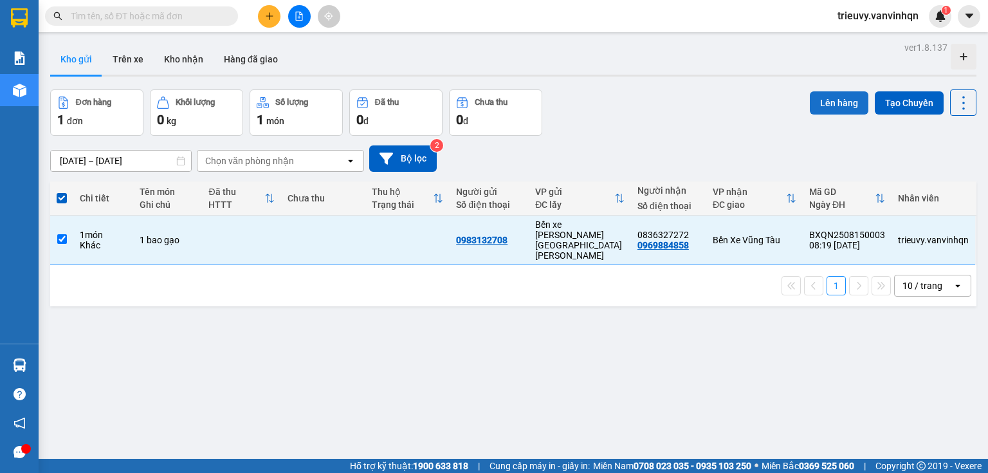
click at [819, 103] on button "Lên hàng" at bounding box center [839, 102] width 59 height 23
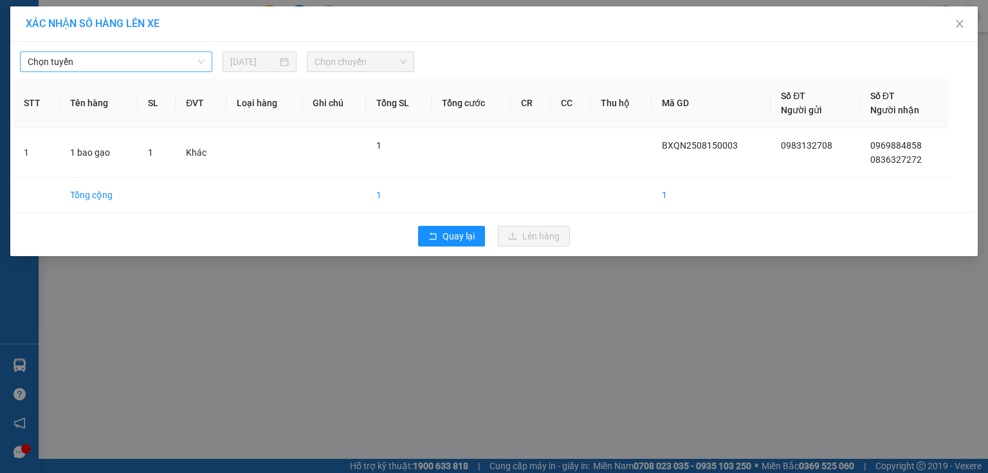
click at [189, 68] on span "Chọn tuyến" at bounding box center [116, 61] width 177 height 19
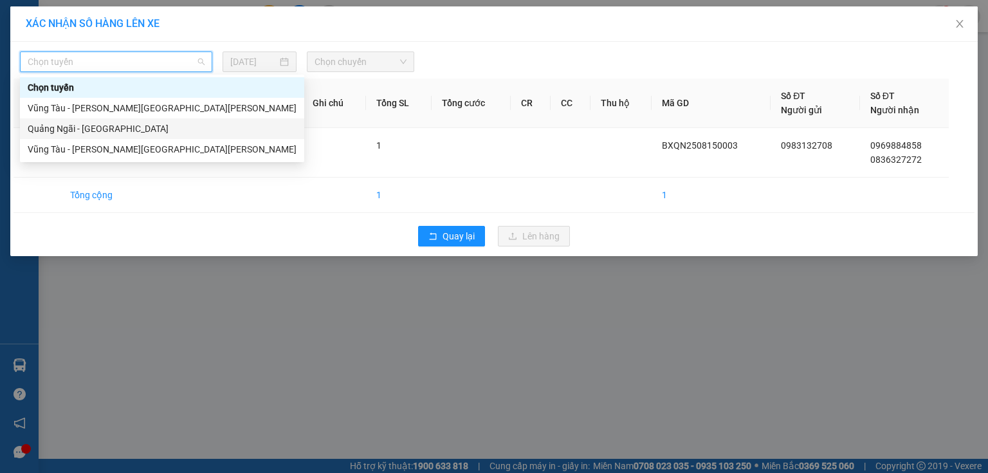
click at [114, 136] on div "Quảng Ngãi - [GEOGRAPHIC_DATA]" at bounding box center [162, 128] width 284 height 21
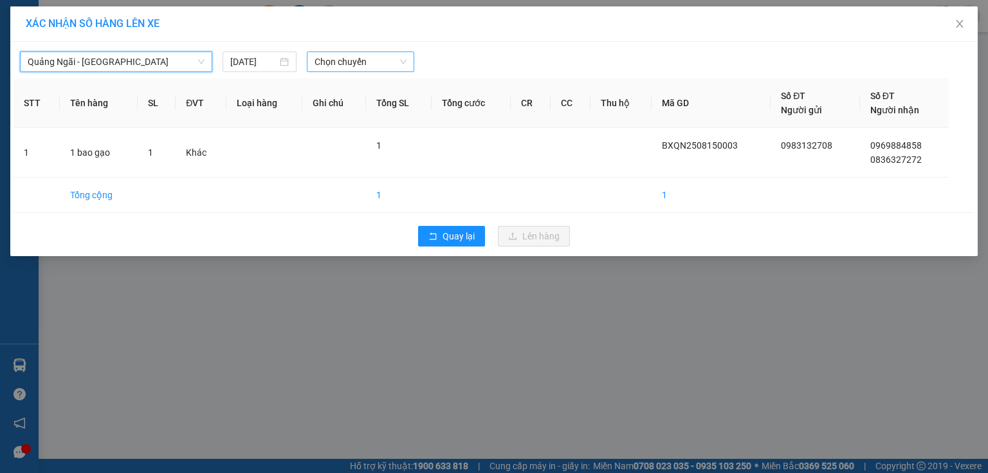
click at [368, 62] on span "Chọn chuyến" at bounding box center [360, 61] width 93 height 19
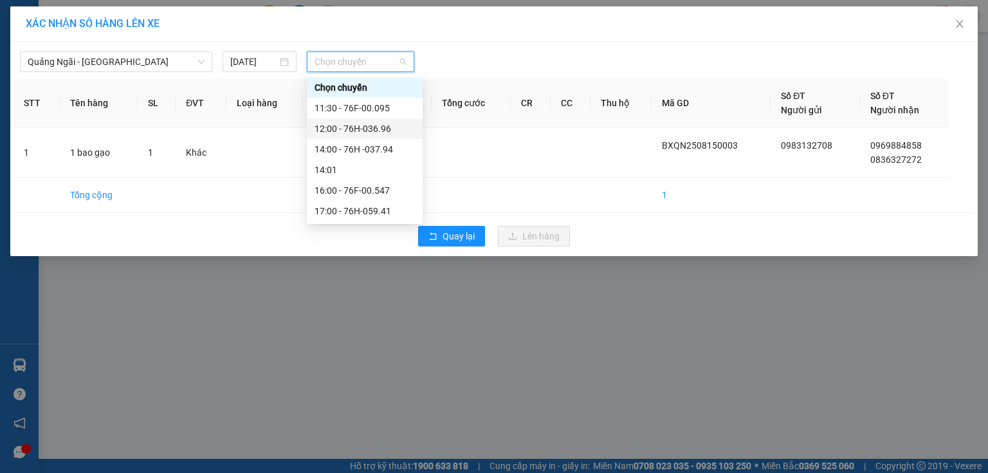
click at [386, 126] on div "12:00 - 76H-036.96" at bounding box center [364, 129] width 100 height 14
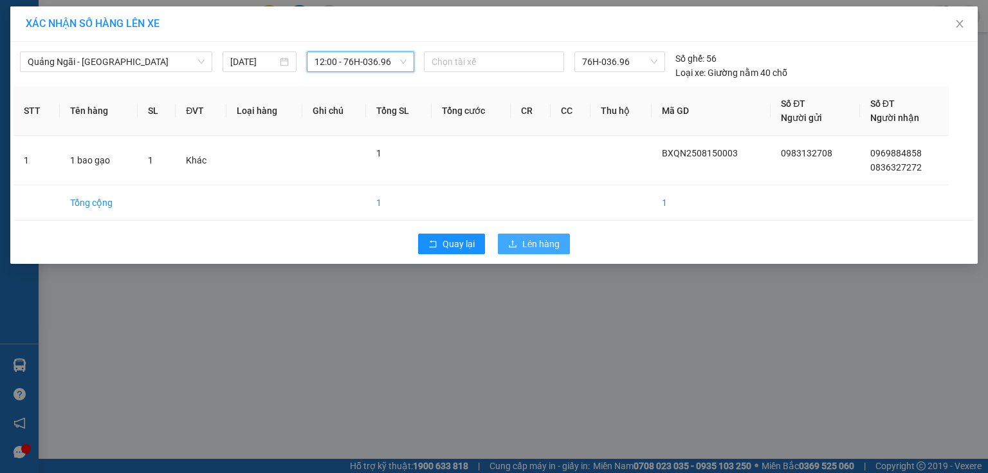
click at [565, 242] on button "Lên hàng" at bounding box center [534, 243] width 72 height 21
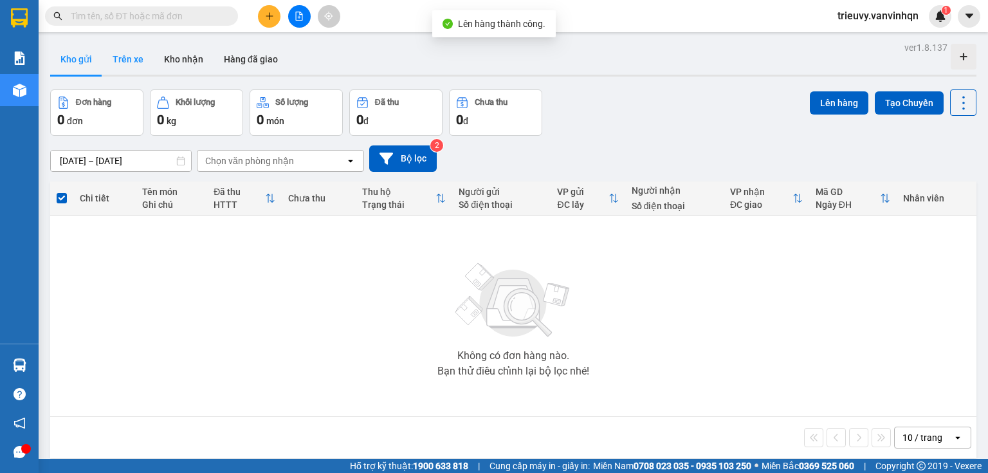
click at [117, 58] on button "Trên xe" at bounding box center [127, 59] width 51 height 31
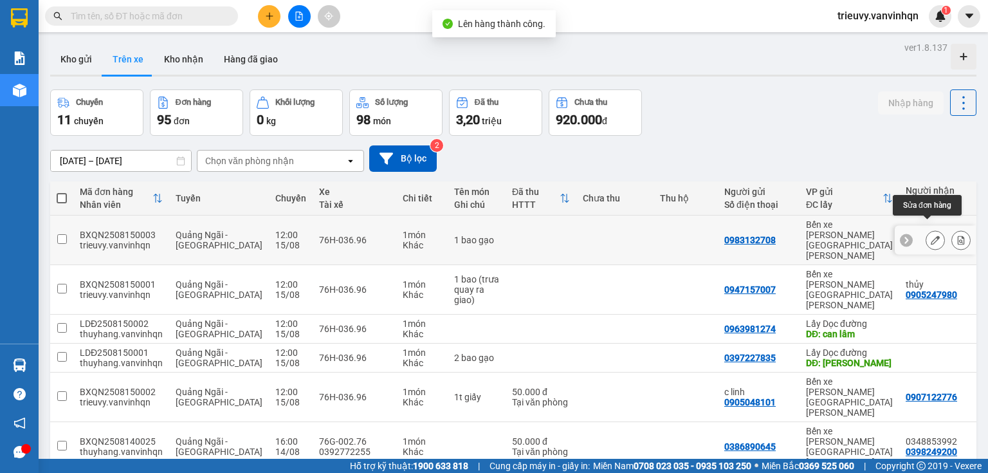
click at [931, 235] on icon at bounding box center [935, 239] width 9 height 9
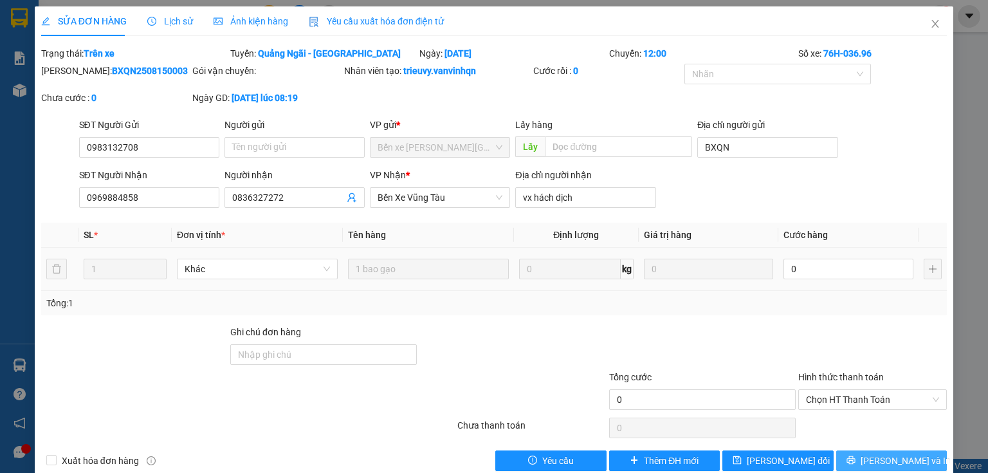
click at [907, 460] on span "[PERSON_NAME] và In" at bounding box center [905, 460] width 90 height 14
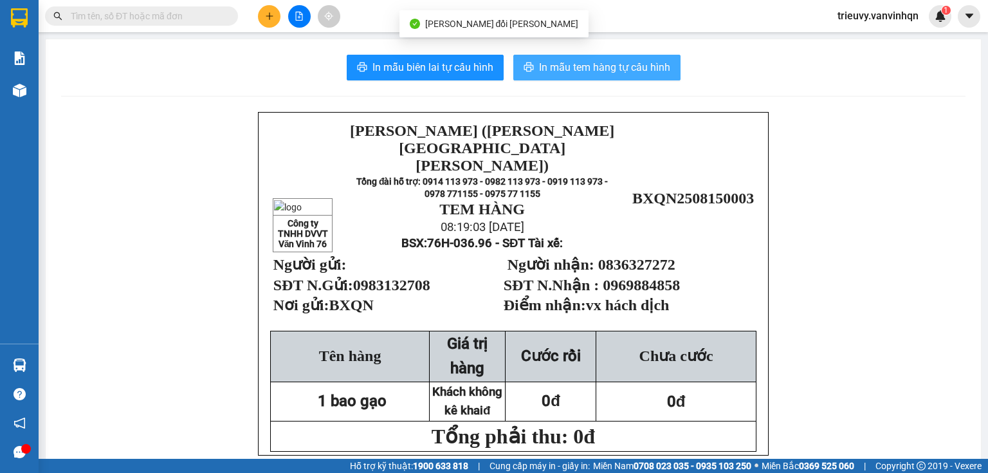
click at [596, 72] on span "In mẫu tem hàng tự cấu hình" at bounding box center [604, 67] width 131 height 16
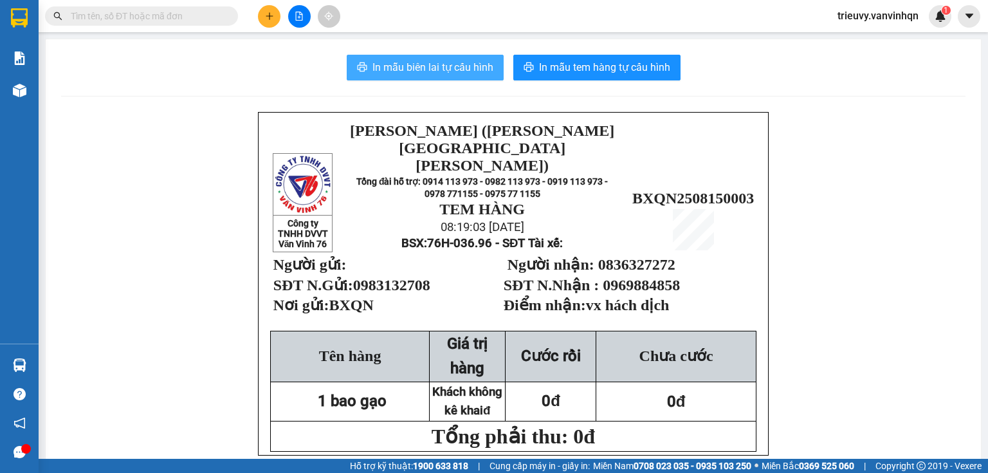
click at [454, 59] on button "In mẫu biên lai tự cấu hình" at bounding box center [425, 68] width 157 height 26
